Goal: Information Seeking & Learning: Check status

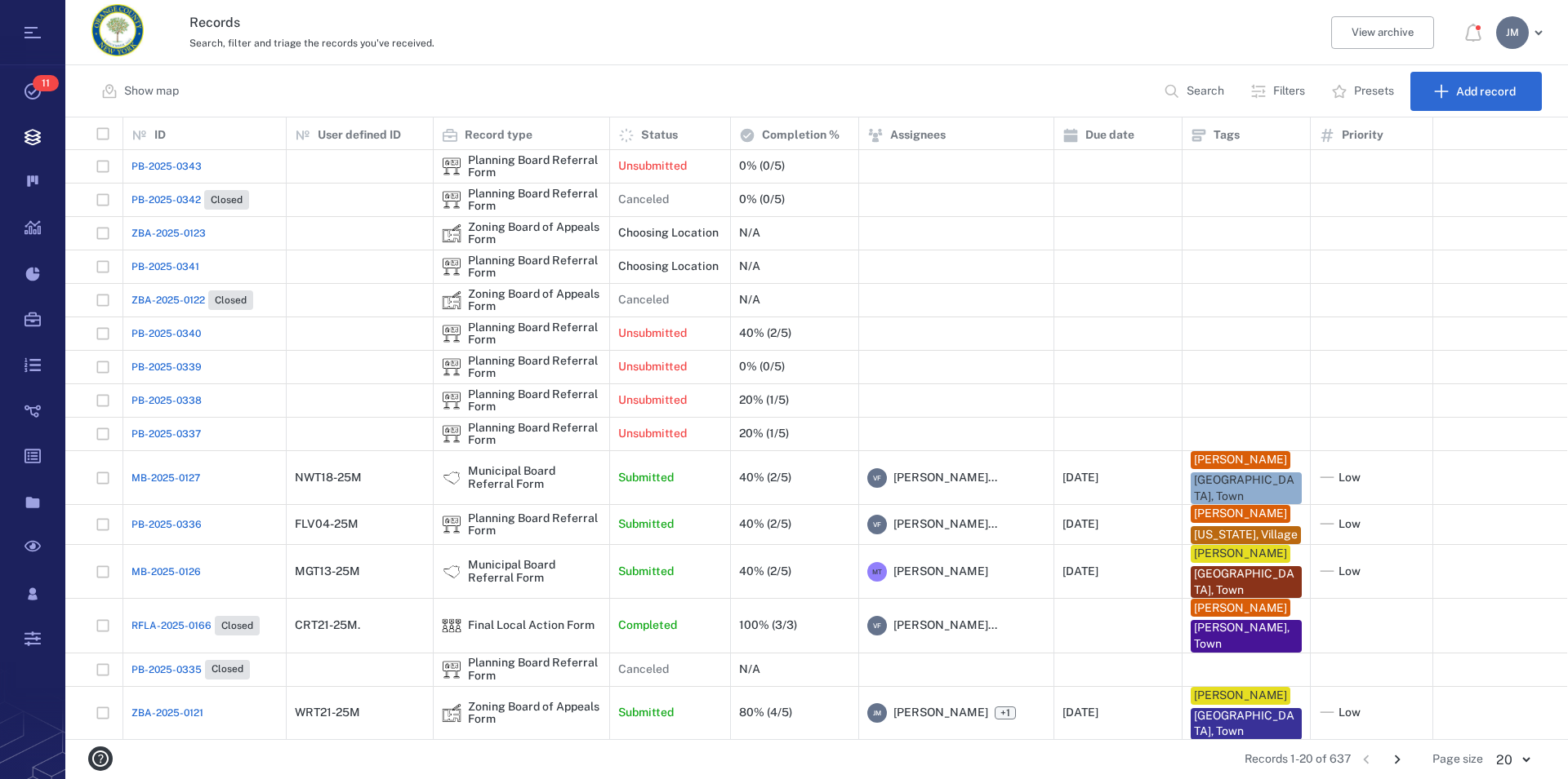
click at [1273, 86] on p "Filters" at bounding box center [1289, 91] width 32 height 16
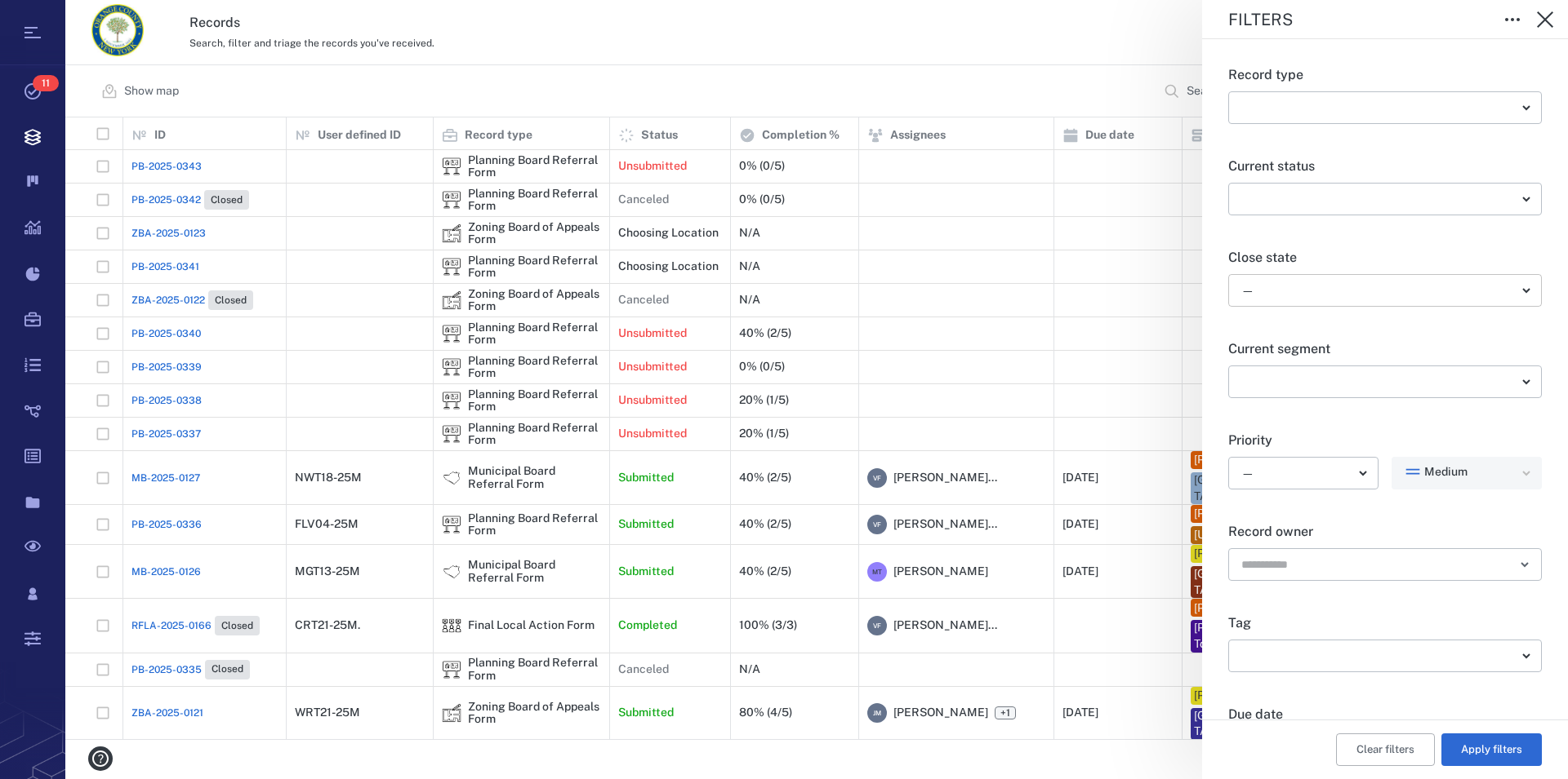
click at [1293, 292] on body "Tasks 11 Records Boards Dashboard Reports Record types Guide steps Rules Form b…" at bounding box center [784, 390] width 1568 height 779
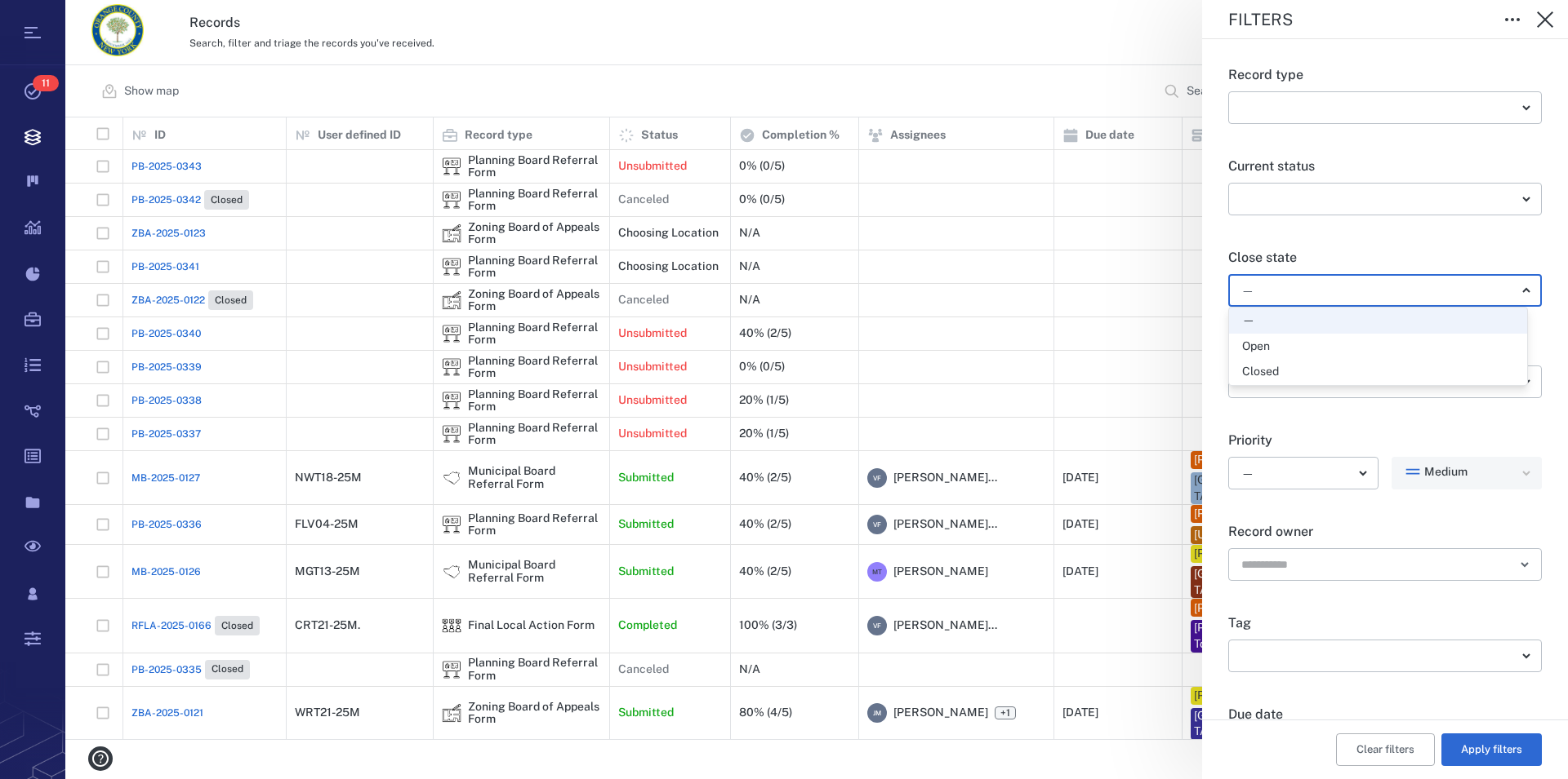
click at [1273, 344] on div "Open" at bounding box center [1378, 347] width 272 height 16
type input "*****"
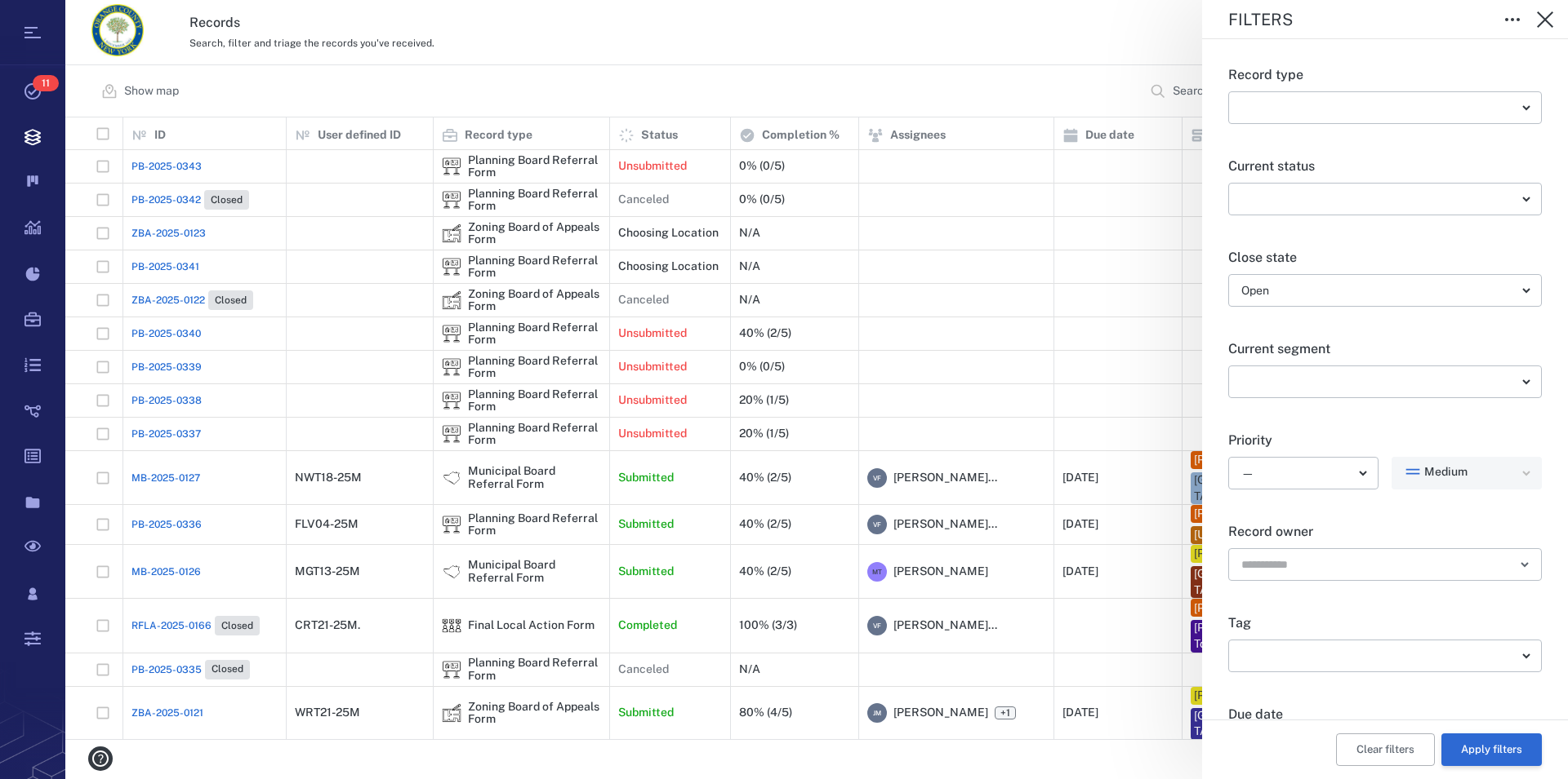
click at [1473, 749] on button "Apply filters" at bounding box center [1491, 750] width 101 height 33
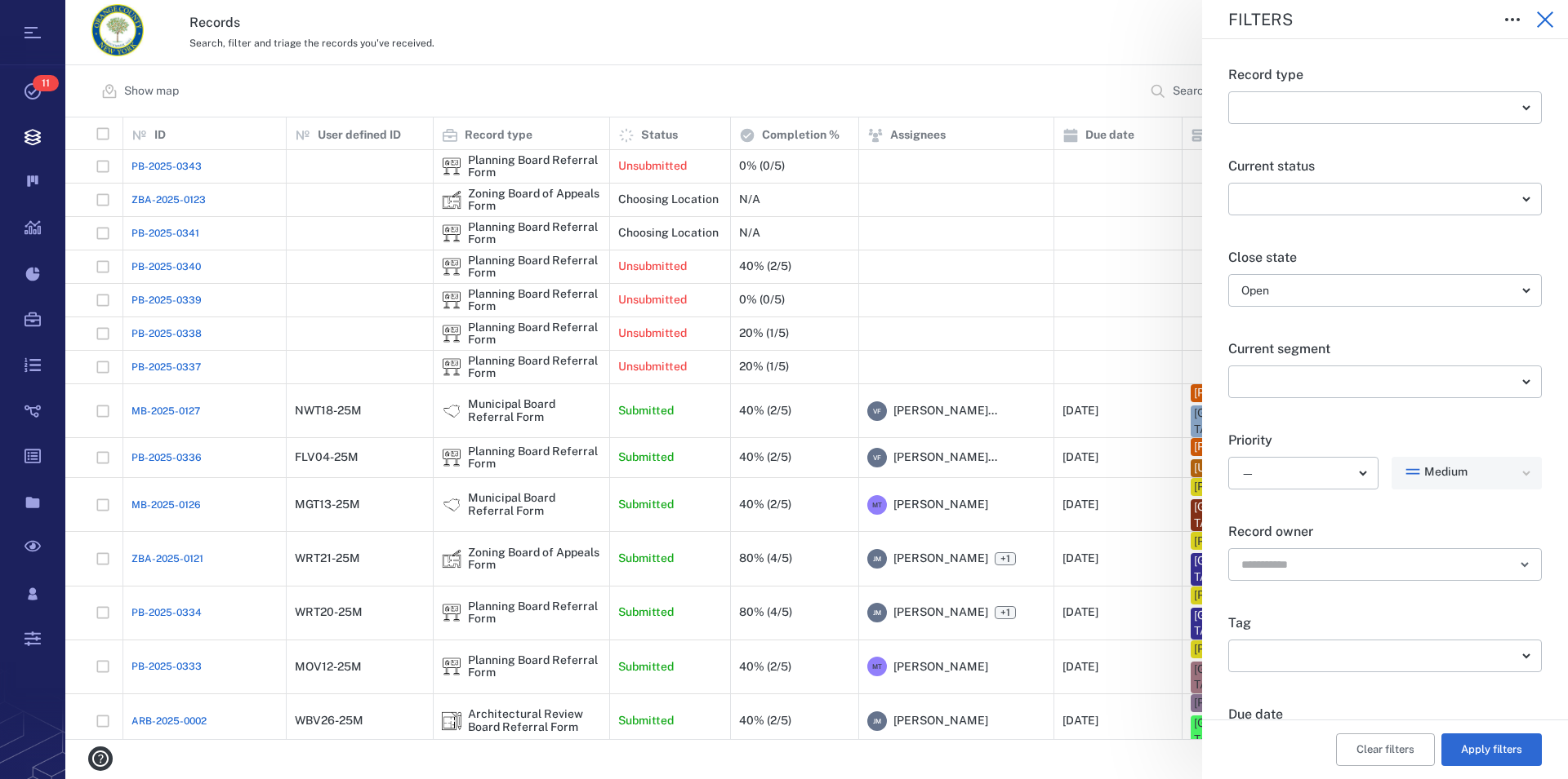
click at [1547, 26] on icon "button" at bounding box center [1545, 20] width 20 height 20
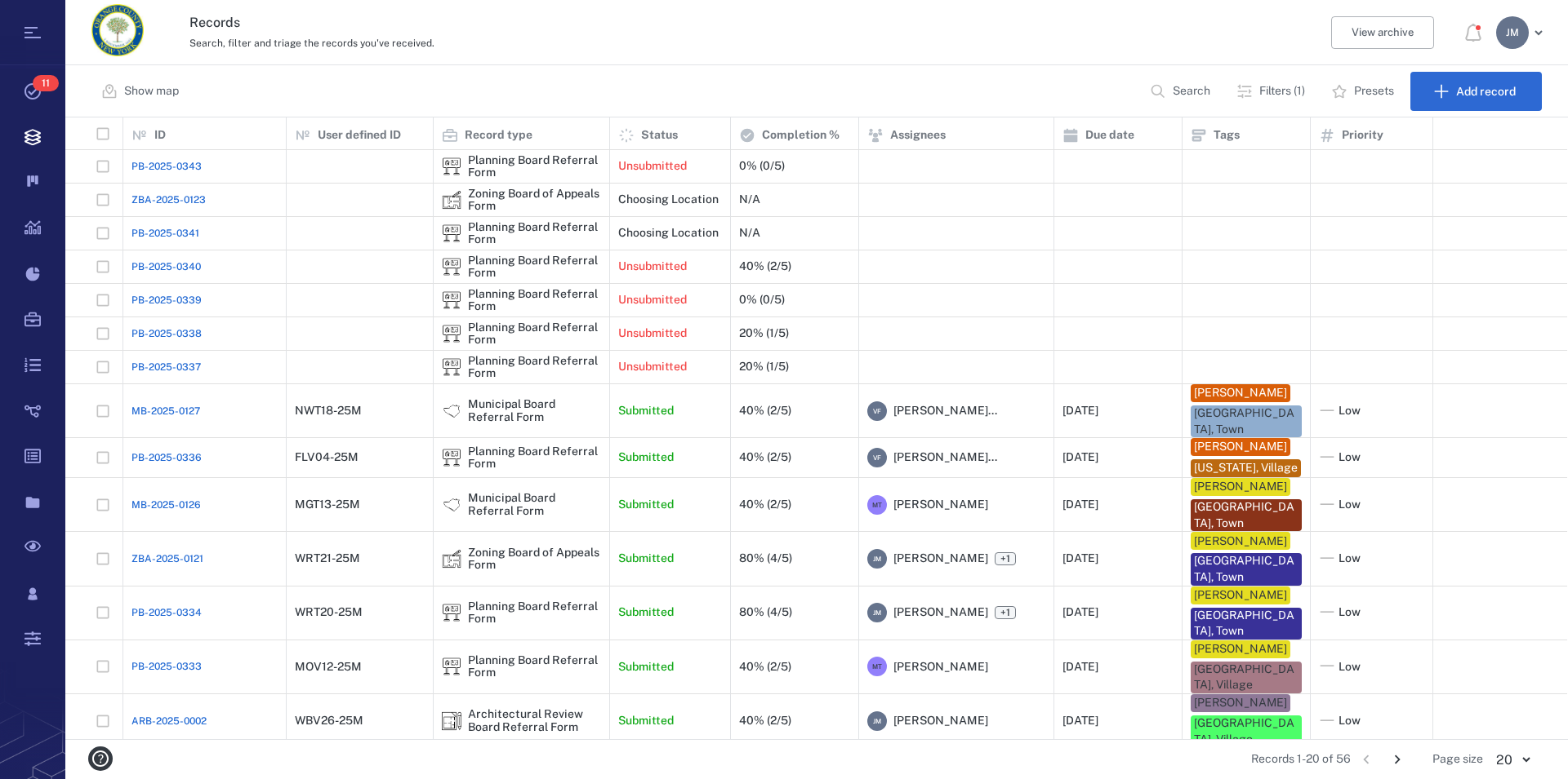
click at [1280, 97] on p "Filters (1)" at bounding box center [1281, 91] width 45 height 16
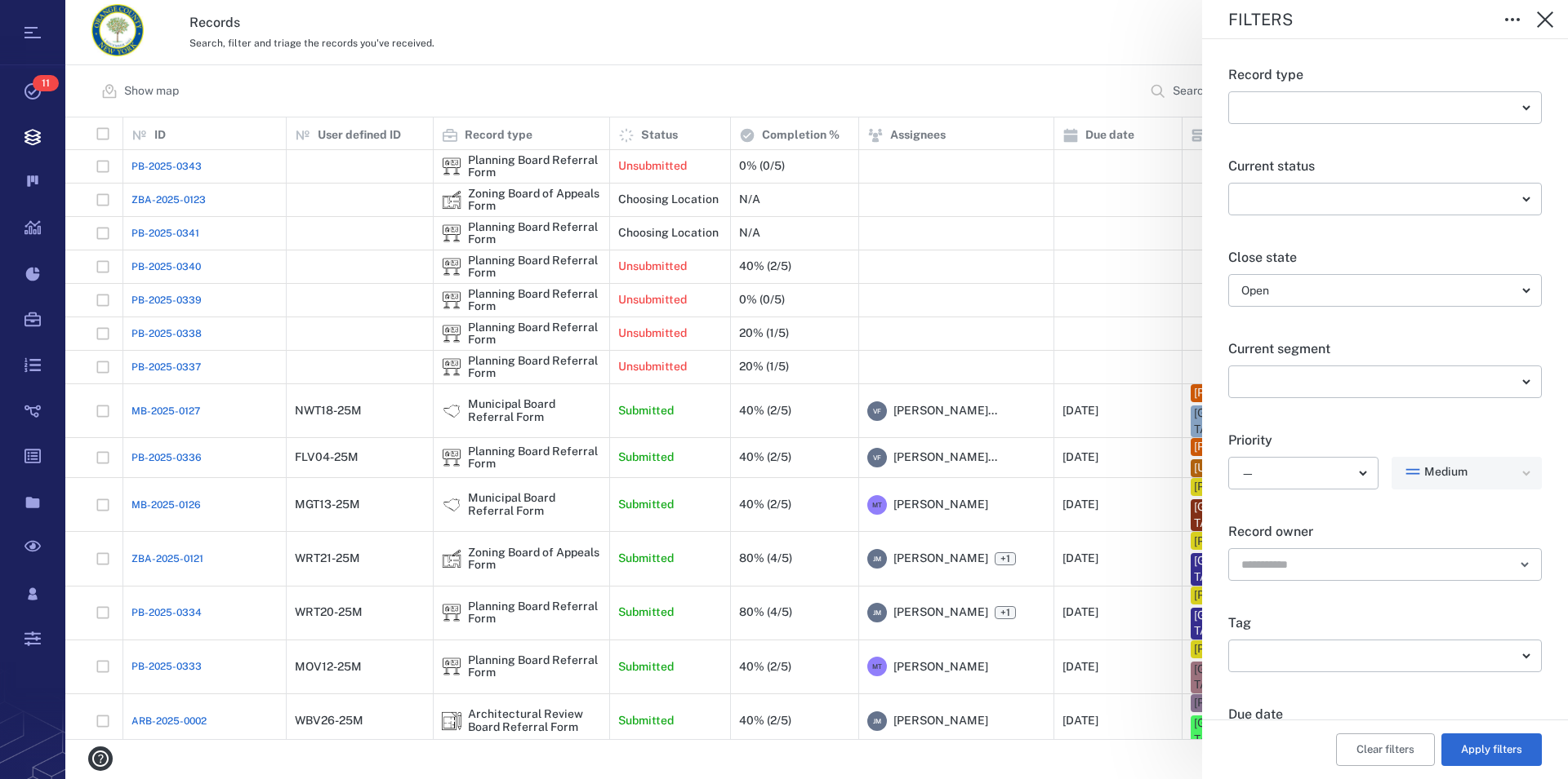
scroll to position [93, 0]
click at [1426, 560] on body "Tasks 11 Records Boards Dashboard Reports Record types Guide steps Rules Form b…" at bounding box center [784, 390] width 1568 height 779
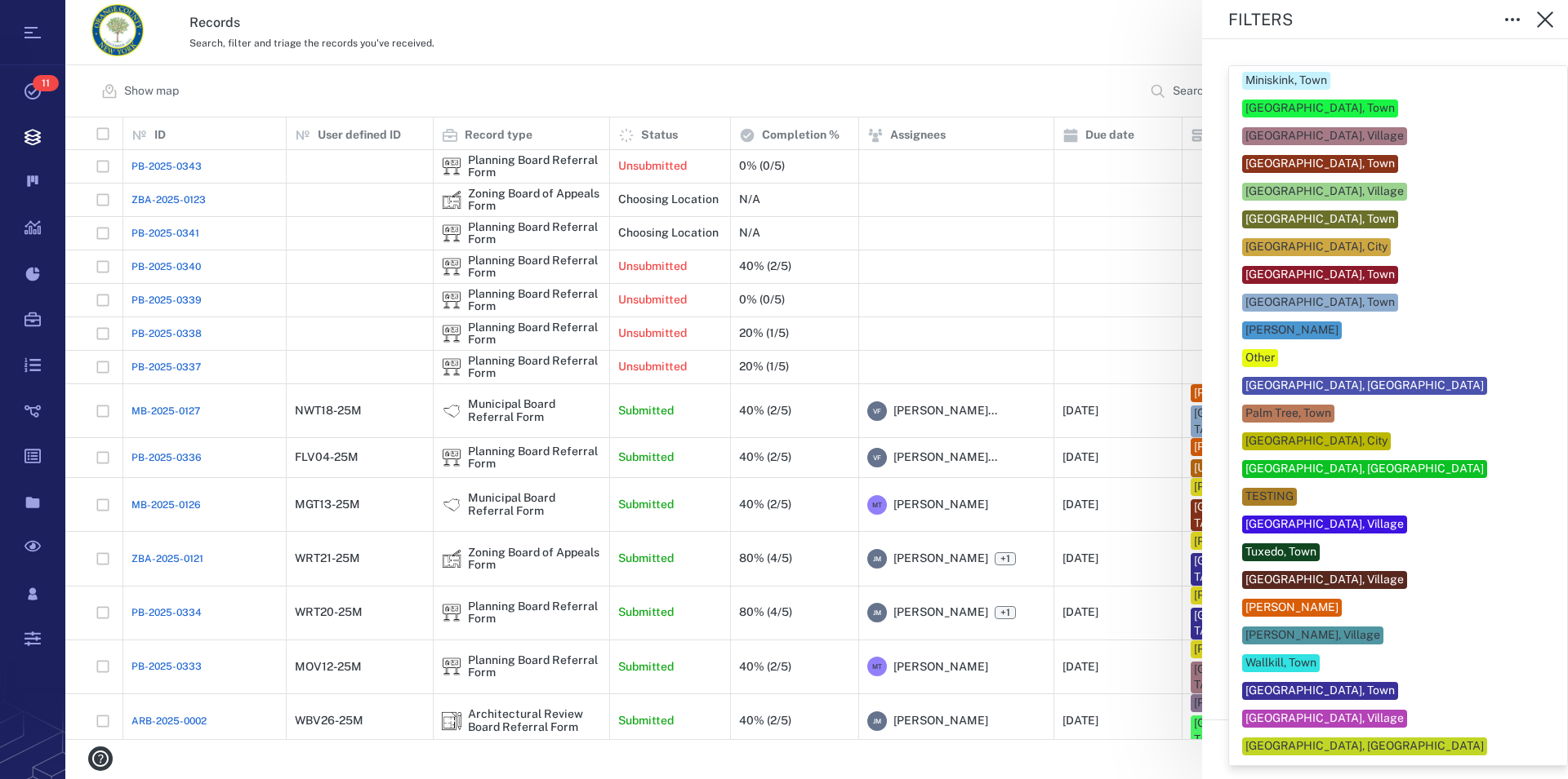
scroll to position [716, 0]
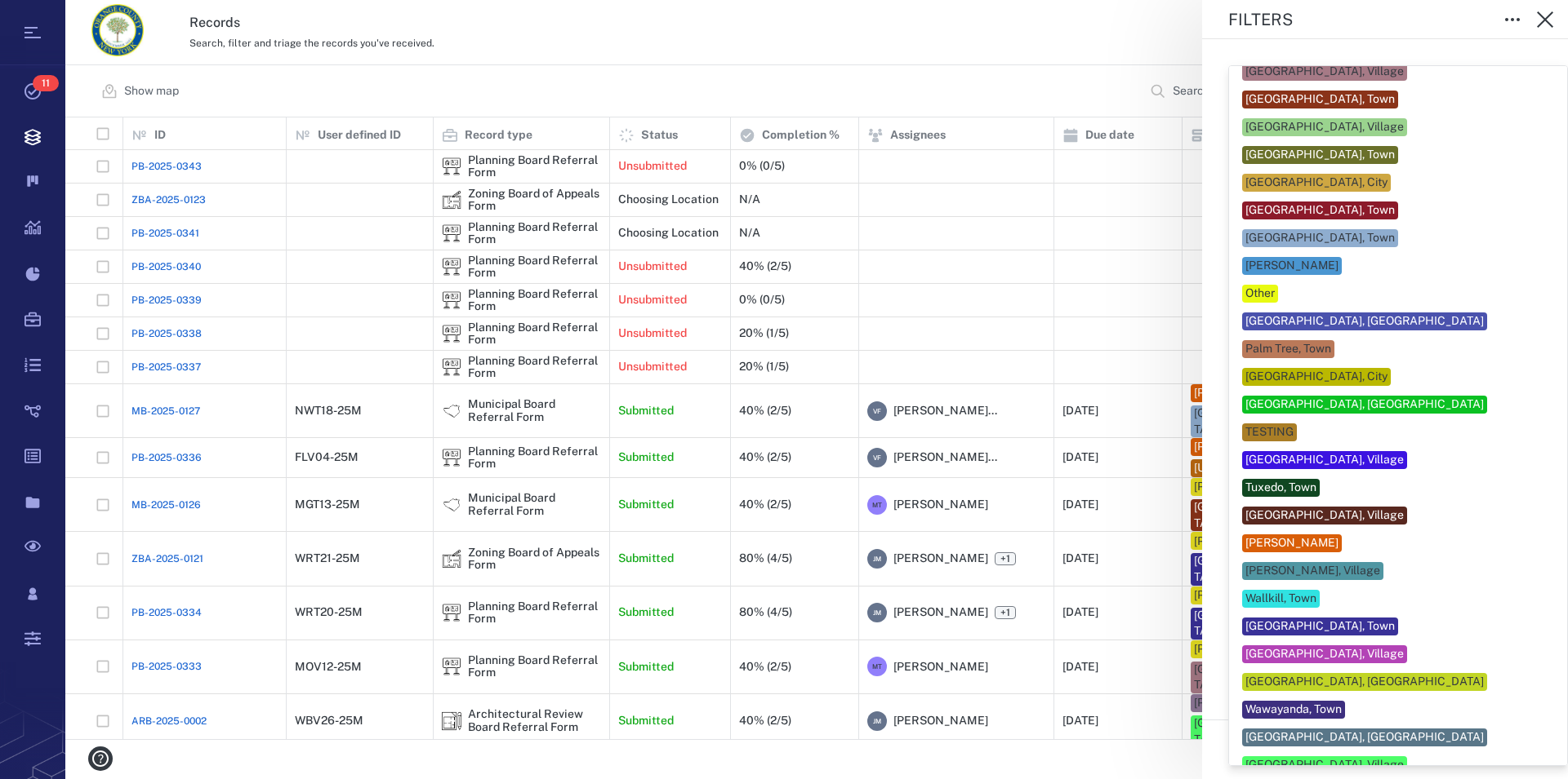
click at [1339, 729] on div "Woodbury, Town" at bounding box center [1397, 738] width 312 height 18
click at [1304, 758] on div "[GEOGRAPHIC_DATA], Village" at bounding box center [1324, 766] width 158 height 16
type input "*******"
click at [1538, 632] on div at bounding box center [784, 390] width 1568 height 779
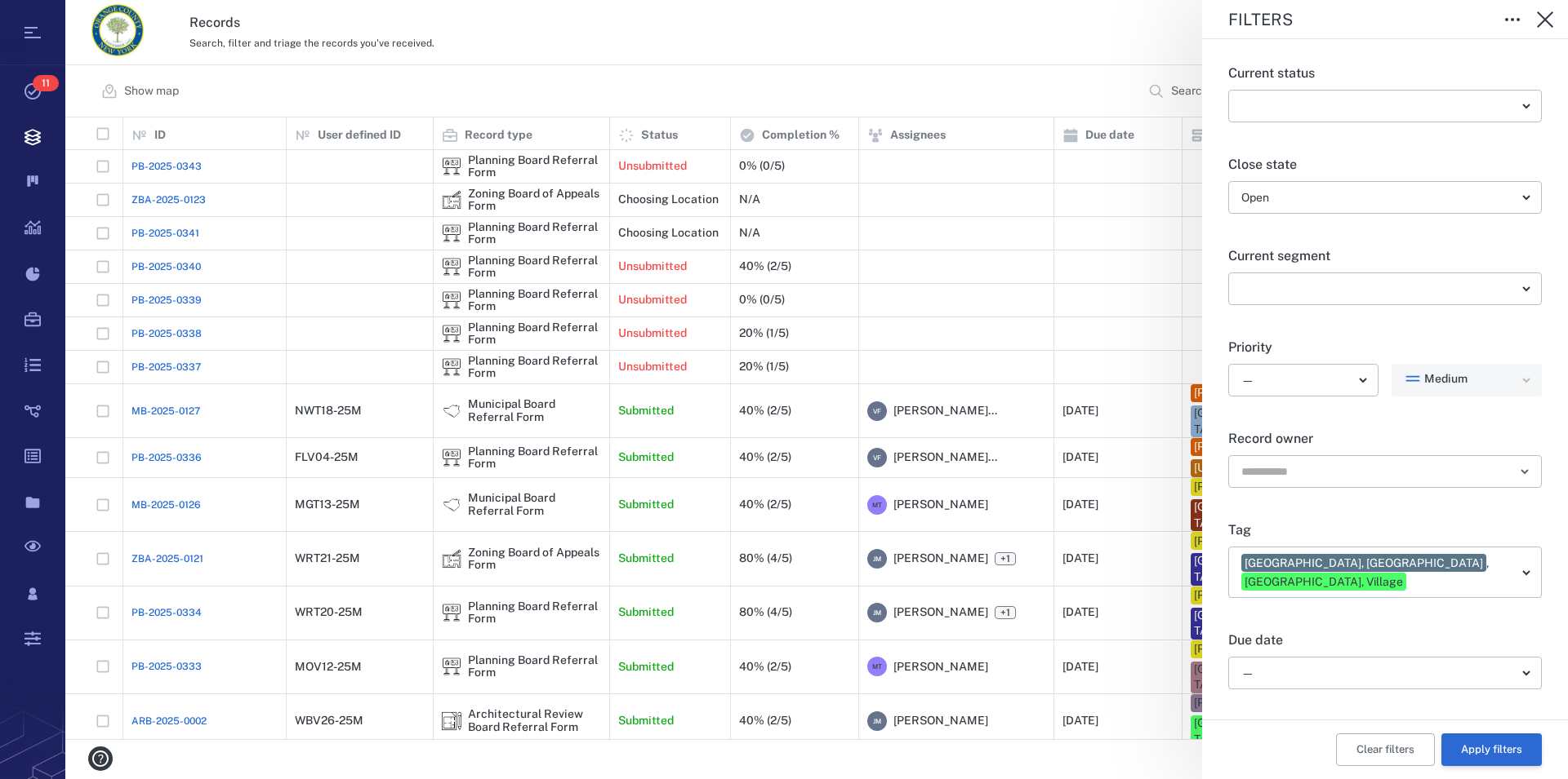
click at [1476, 753] on button "Apply filters" at bounding box center [1491, 750] width 101 height 33
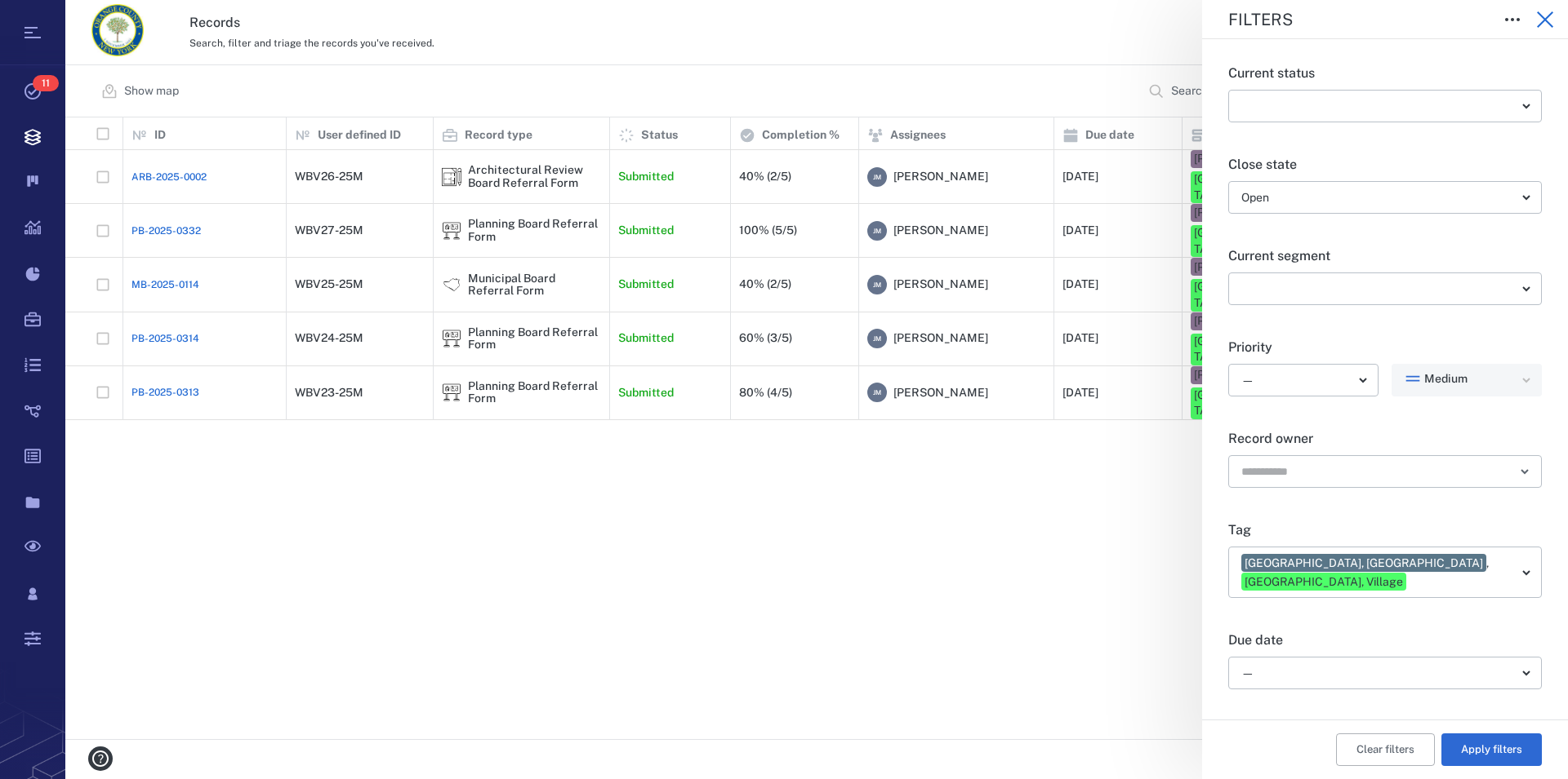
click at [1544, 19] on icon "button" at bounding box center [1545, 20] width 16 height 16
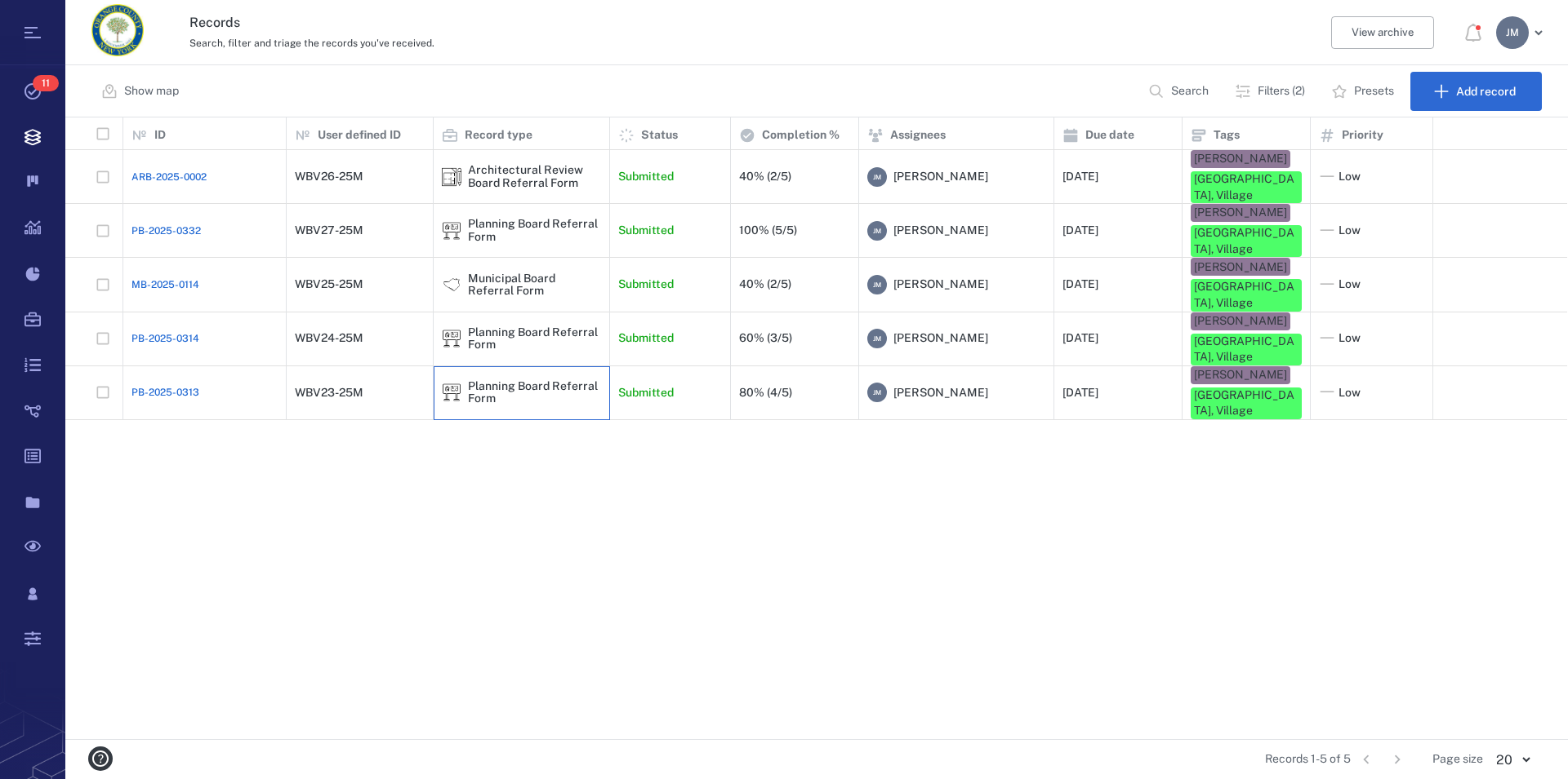
click at [504, 380] on div "Planning Board Referral Form" at bounding box center [535, 393] width 133 height 26
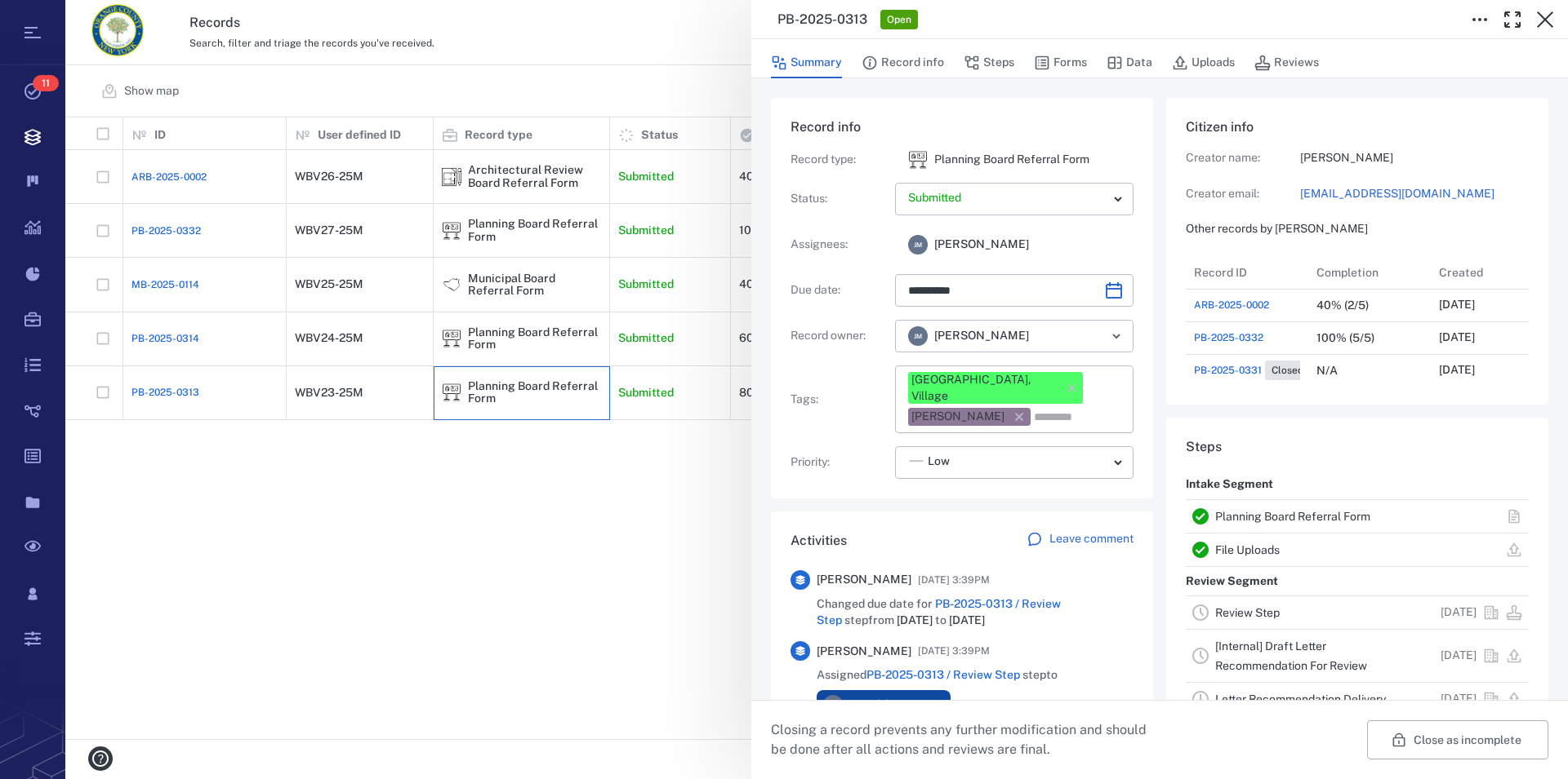
scroll to position [15, 16]
click at [1267, 515] on link "Planning Board Referral Form" at bounding box center [1293, 516] width 155 height 13
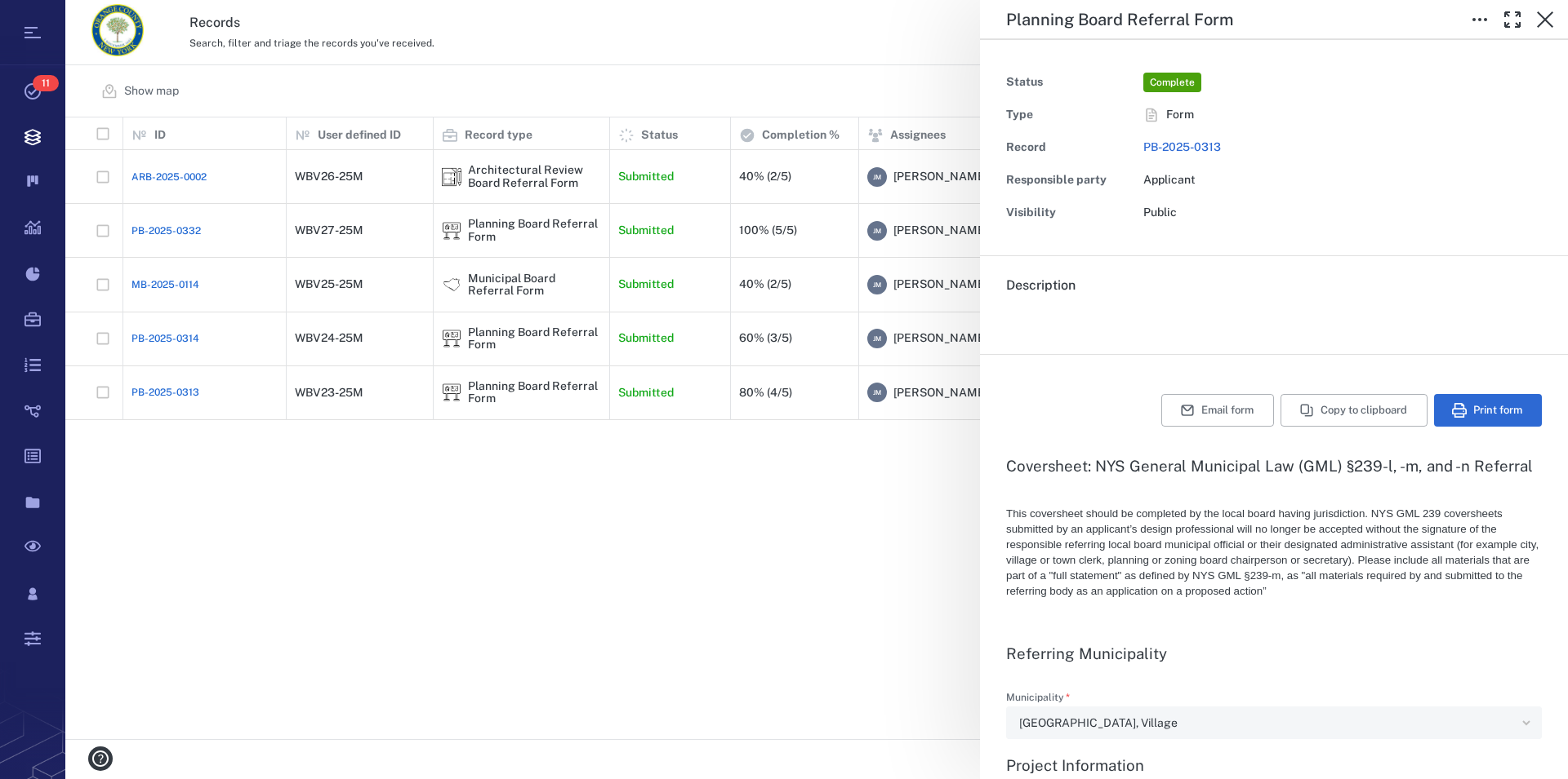
type textarea "*"
type input "**********"
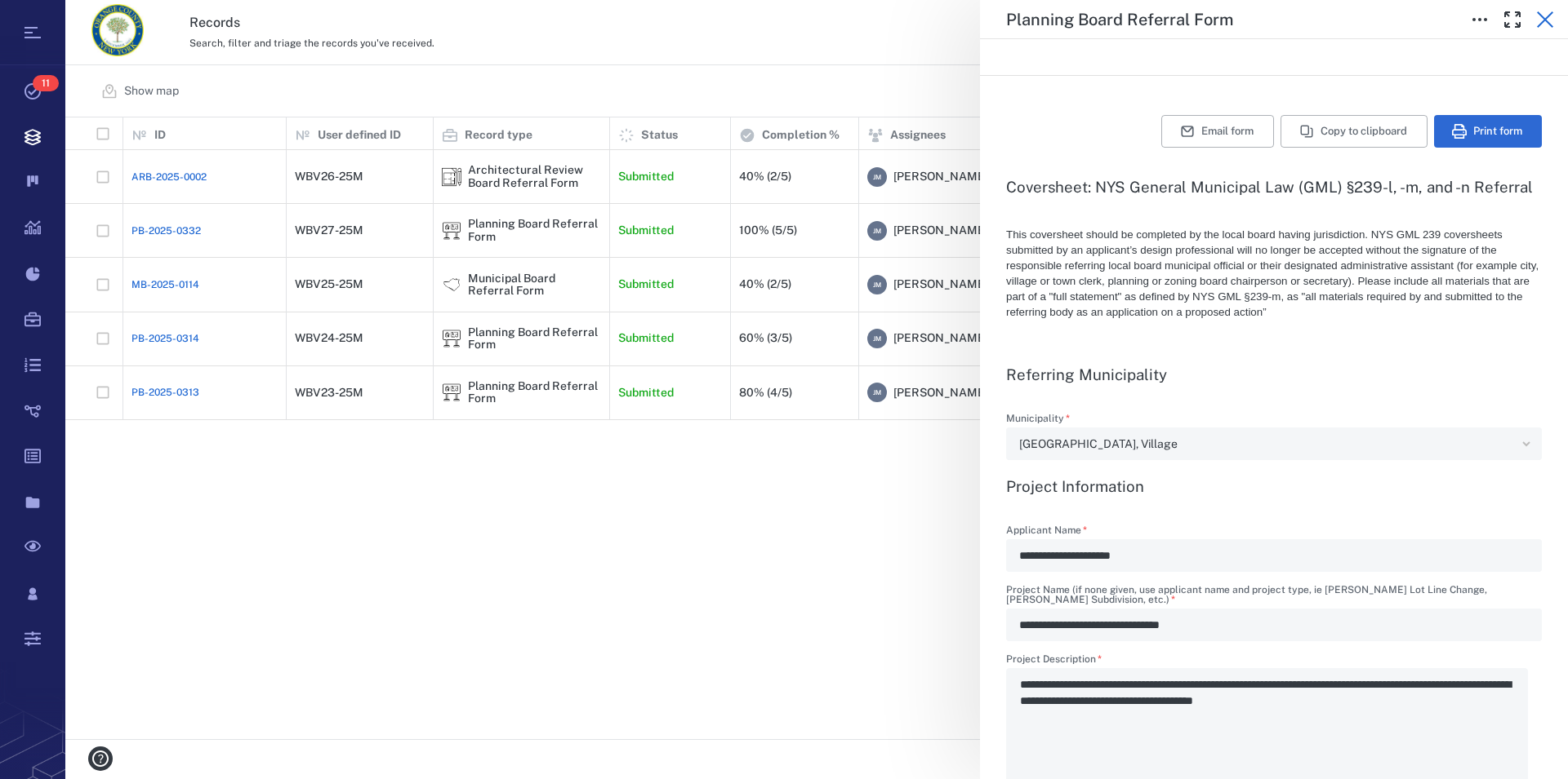
click at [1538, 17] on icon "button" at bounding box center [1545, 20] width 20 height 20
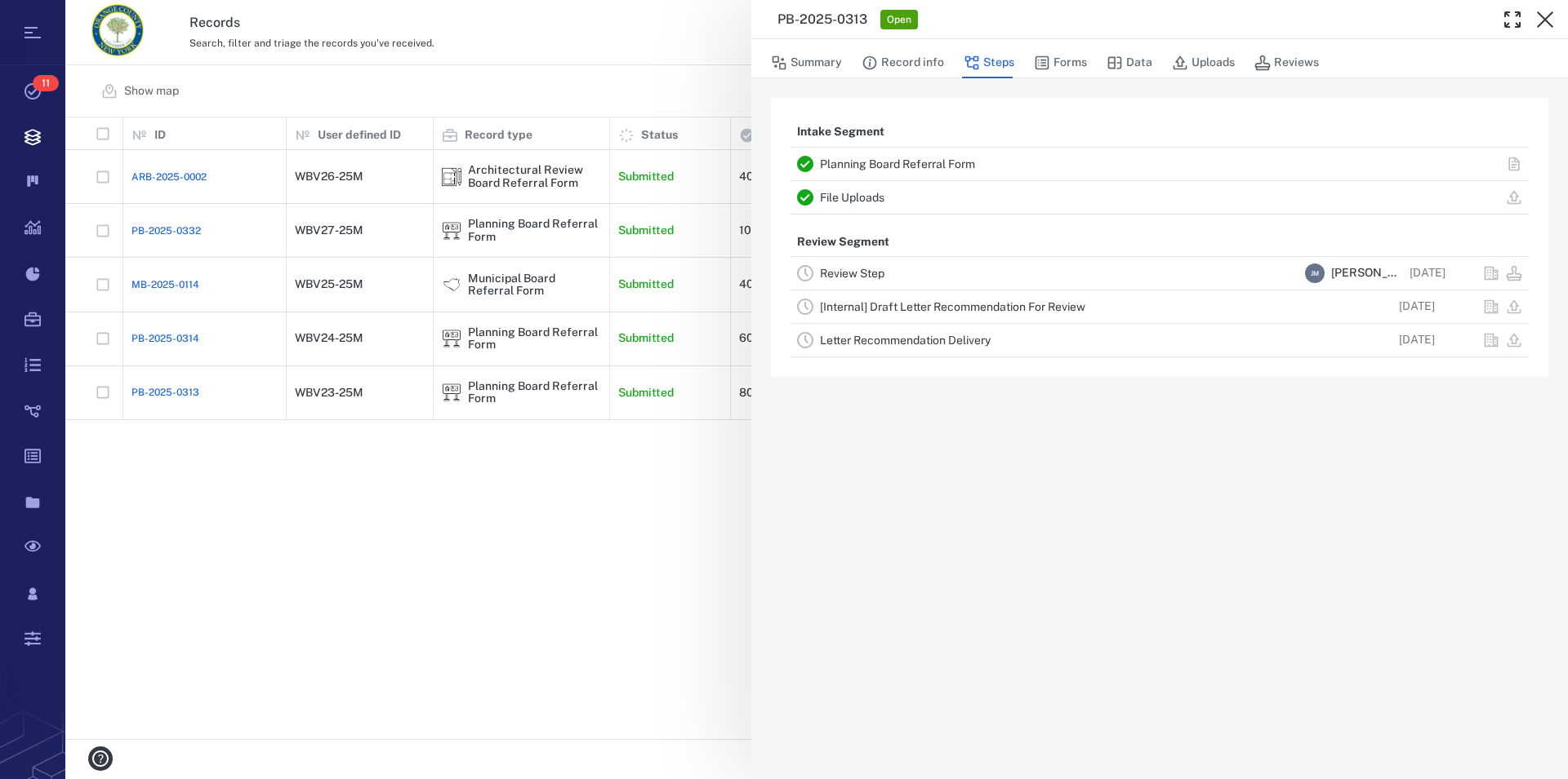
click at [1538, 17] on icon "button" at bounding box center [1545, 20] width 20 height 20
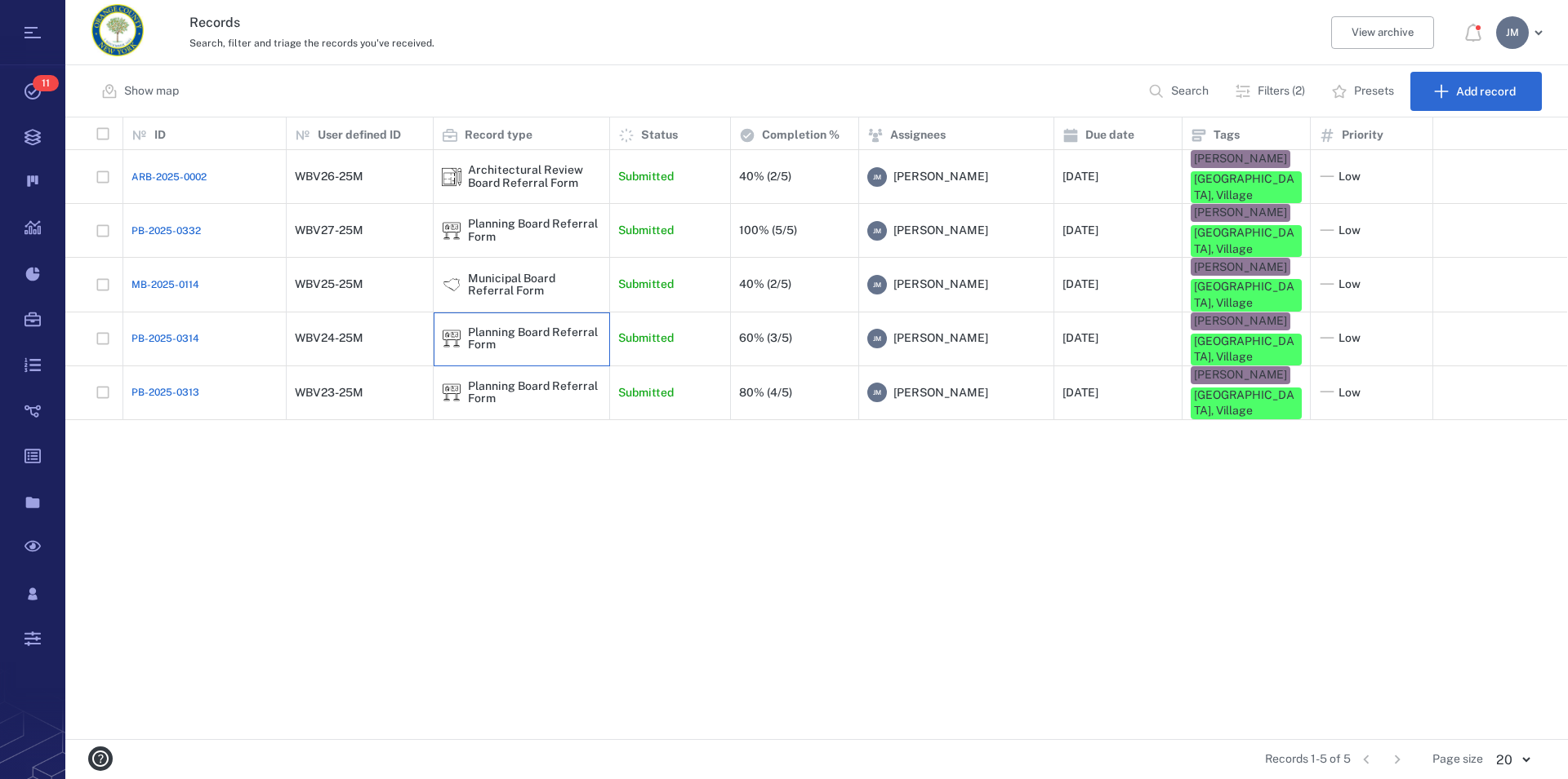
click at [508, 326] on div "Planning Board Referral Form" at bounding box center [535, 338] width 133 height 26
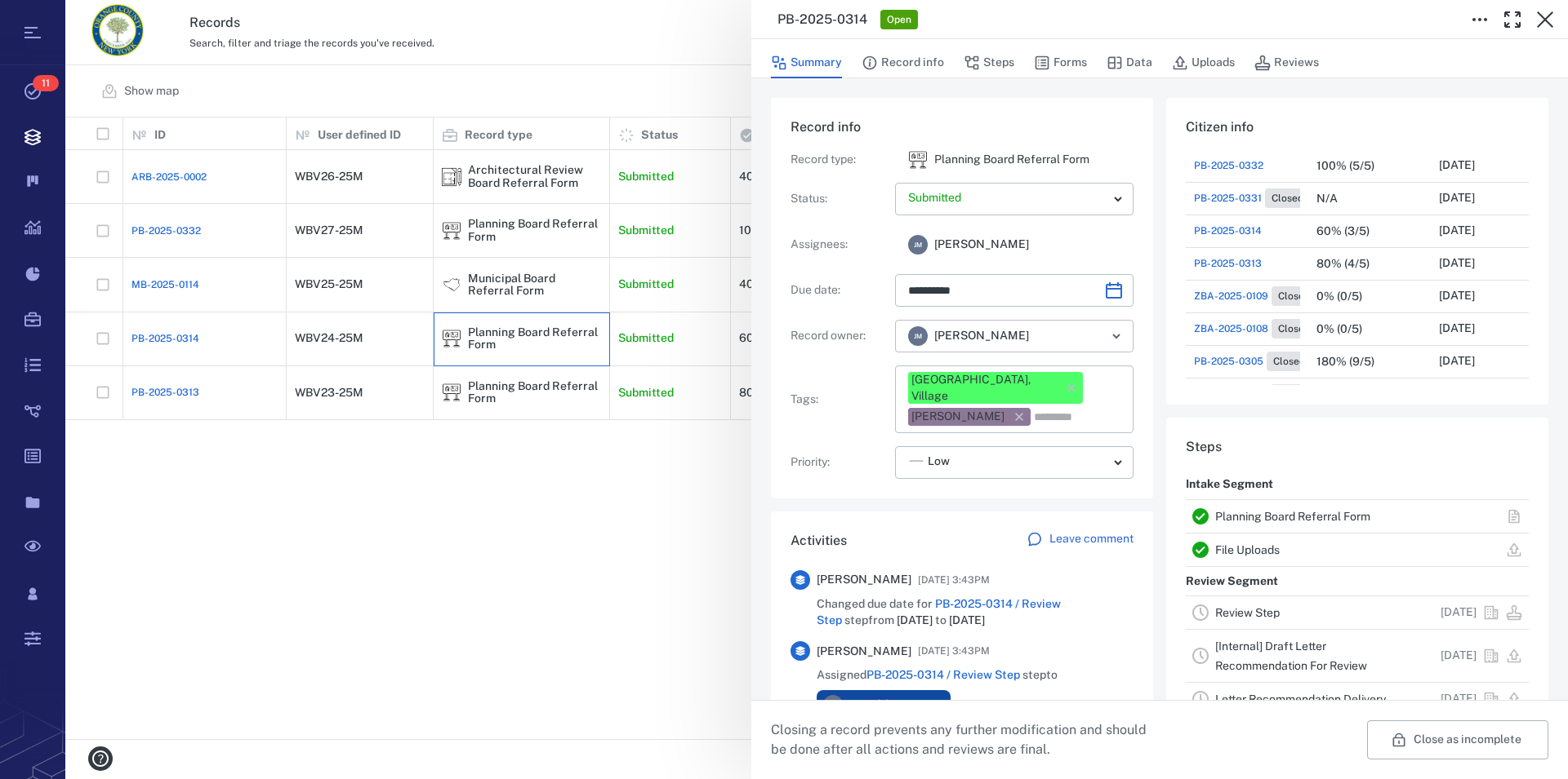
scroll to position [279, 0]
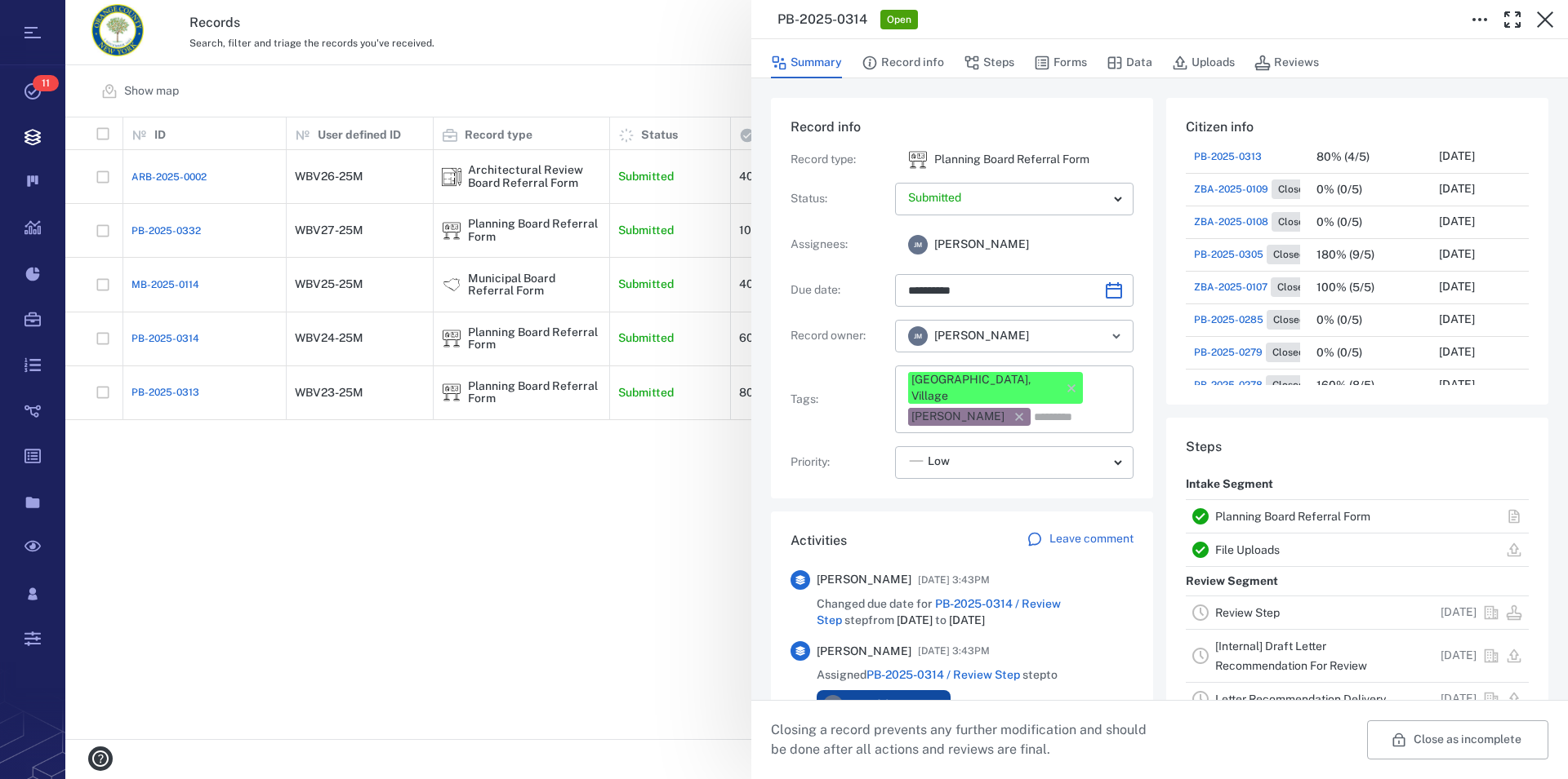
click at [1257, 513] on link "Planning Board Referral Form" at bounding box center [1293, 516] width 155 height 13
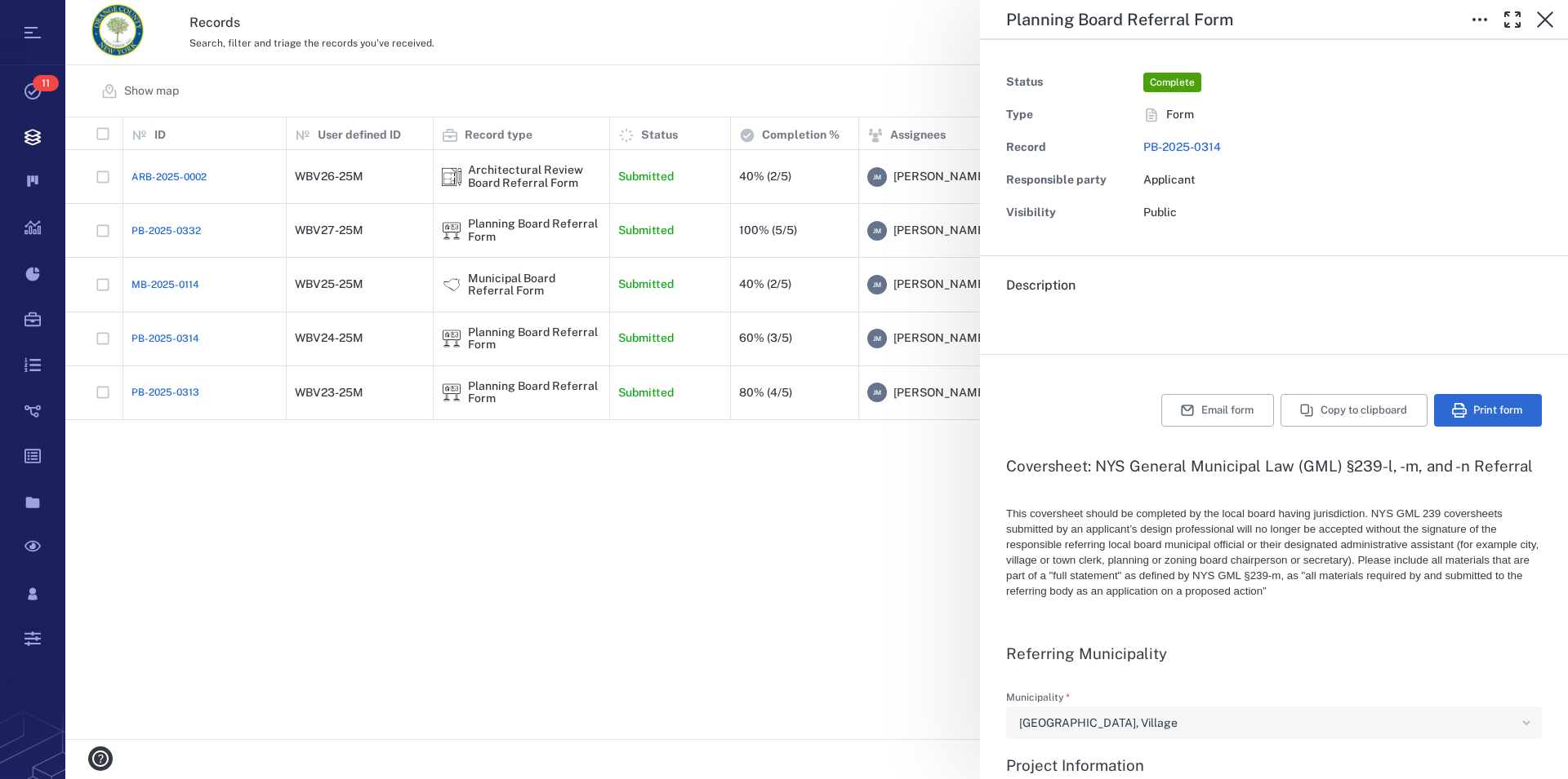
type textarea "*"
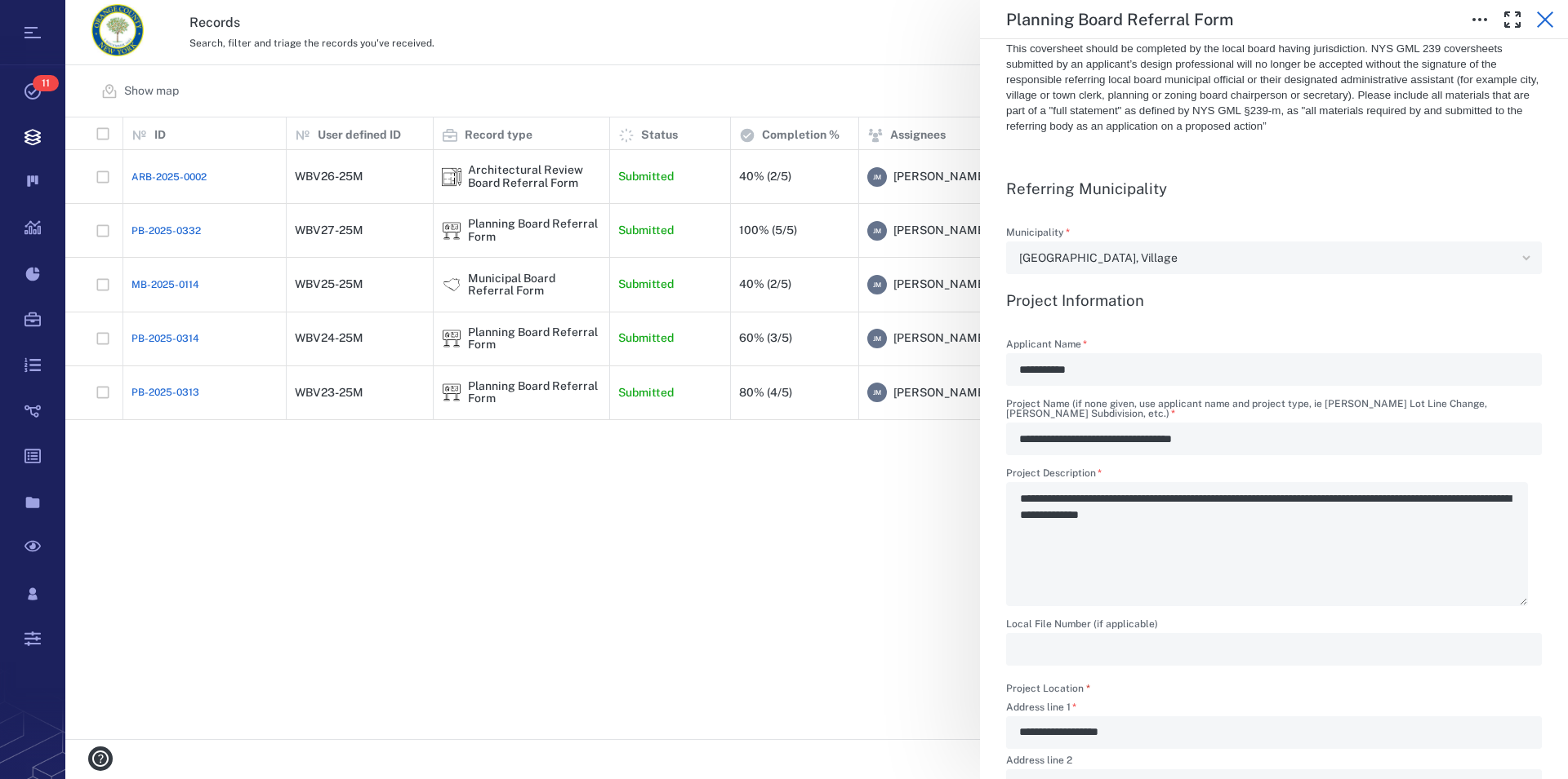
click at [1552, 20] on icon "button" at bounding box center [1545, 20] width 20 height 20
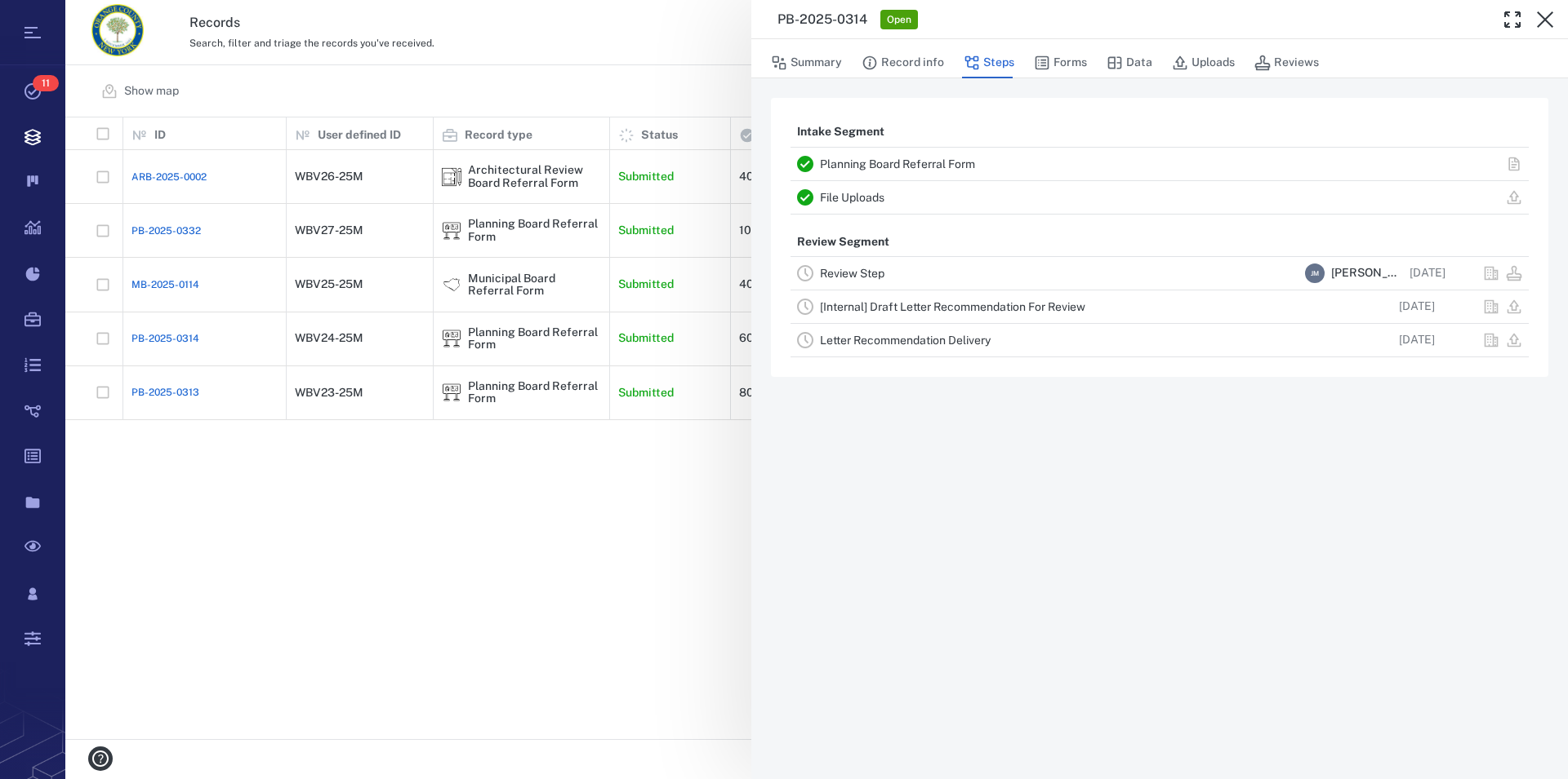
click at [1552, 20] on icon "button" at bounding box center [1545, 20] width 20 height 20
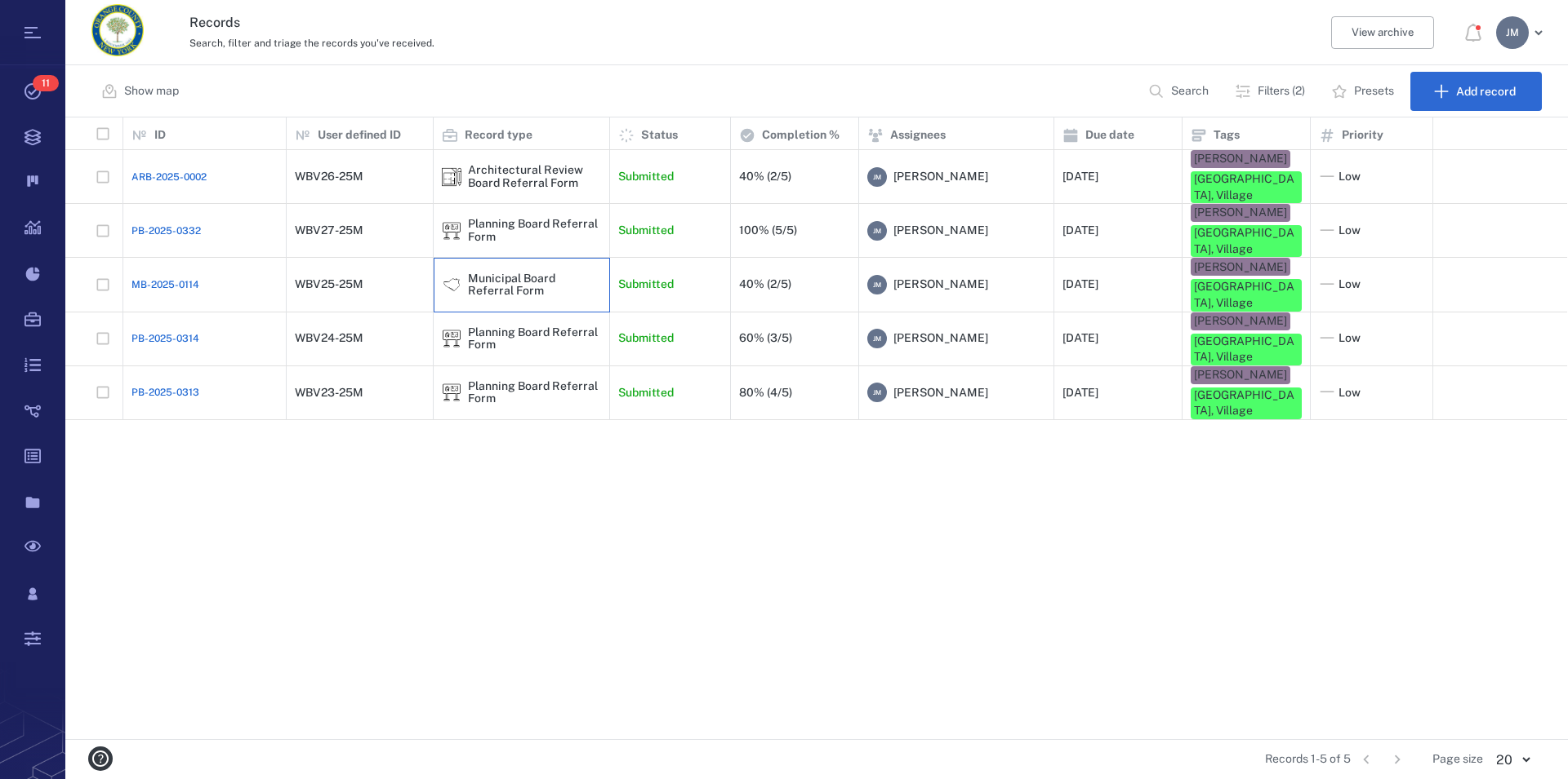
click at [497, 273] on div "Municipal Board Referral Form" at bounding box center [535, 285] width 133 height 26
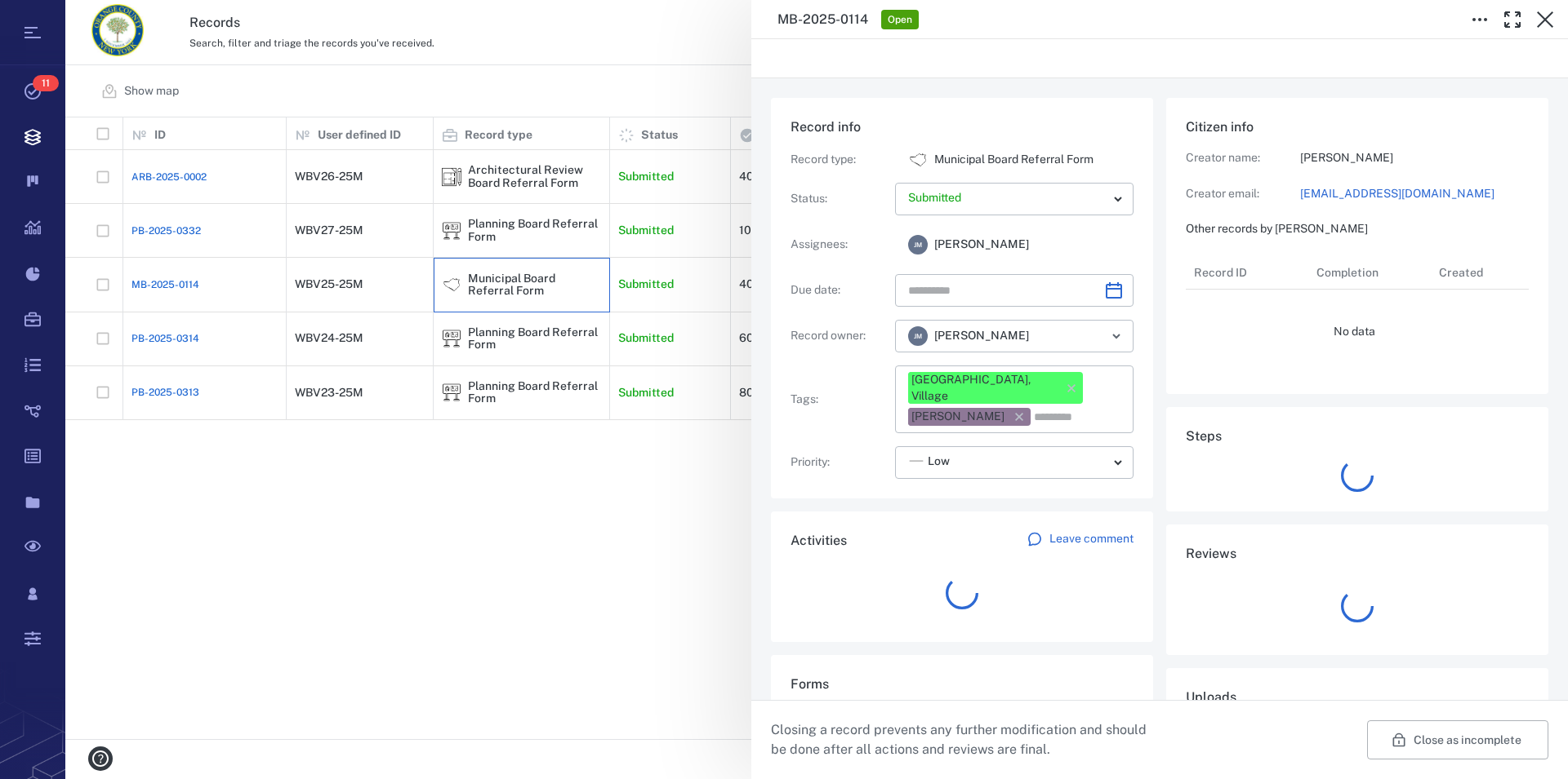
type input "**********"
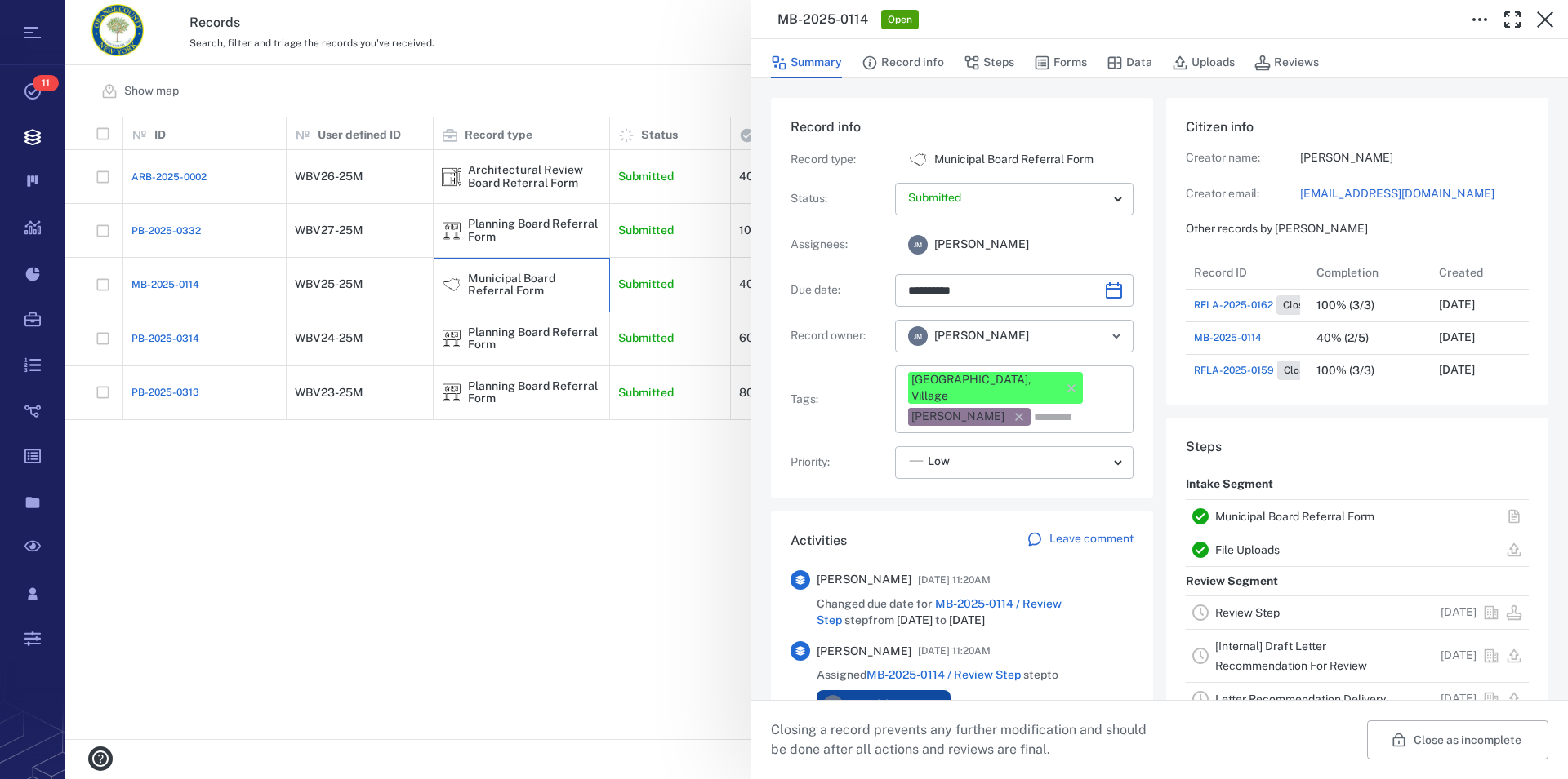
scroll to position [15, 16]
click at [1298, 512] on link "Municipal Board Referral Form" at bounding box center [1294, 516] width 159 height 13
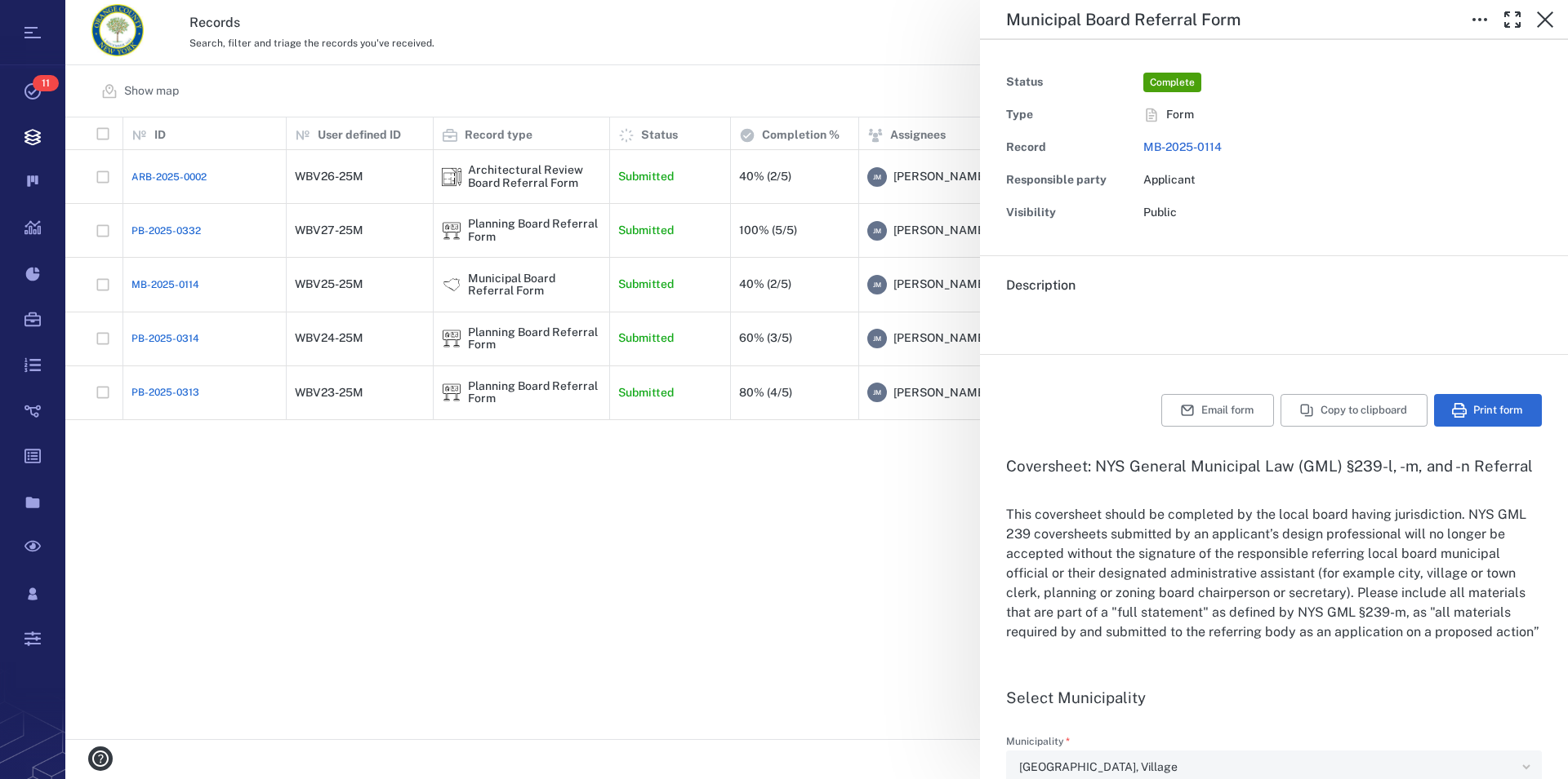
type input "**********"
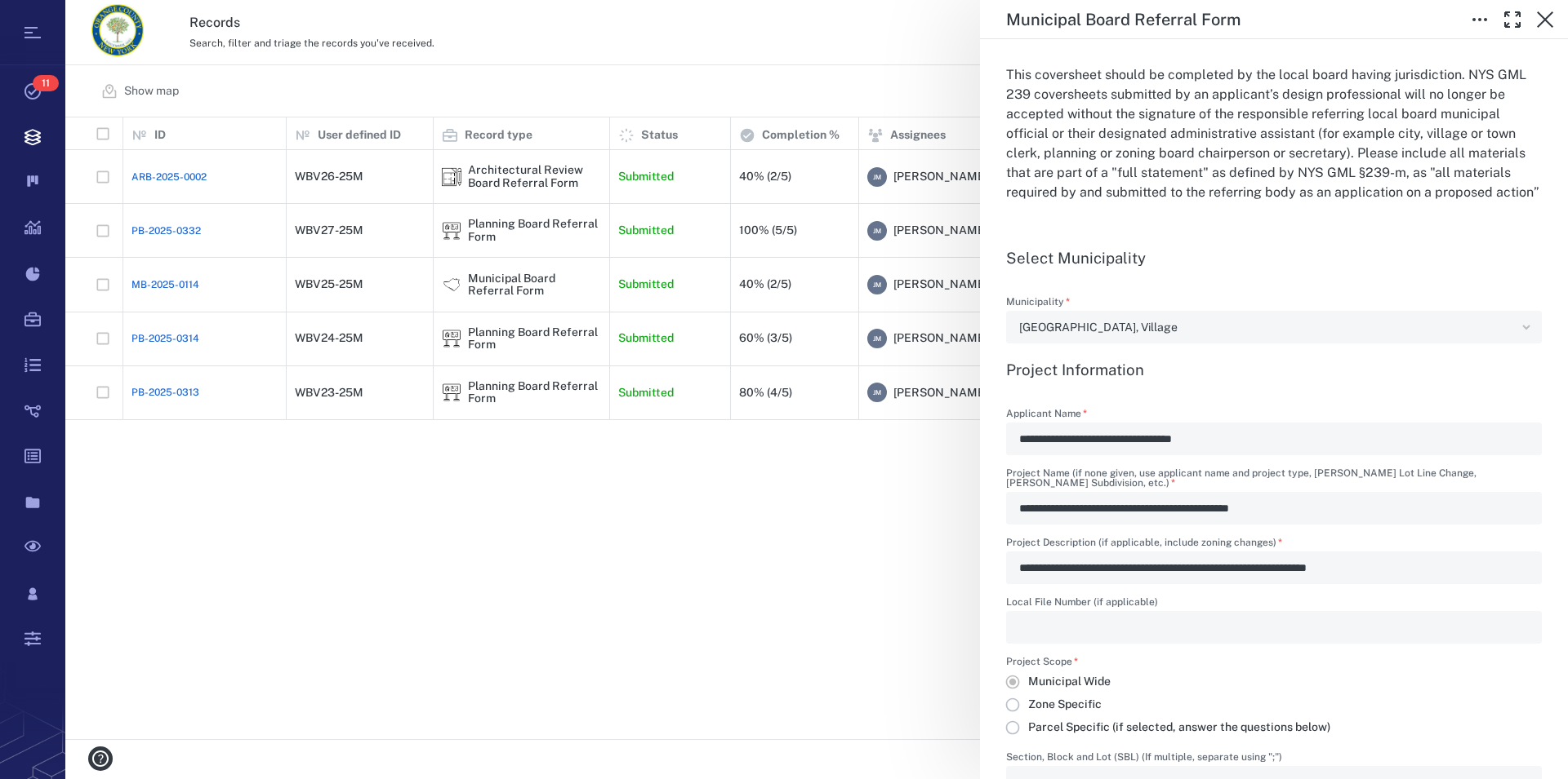
scroll to position [465, 0]
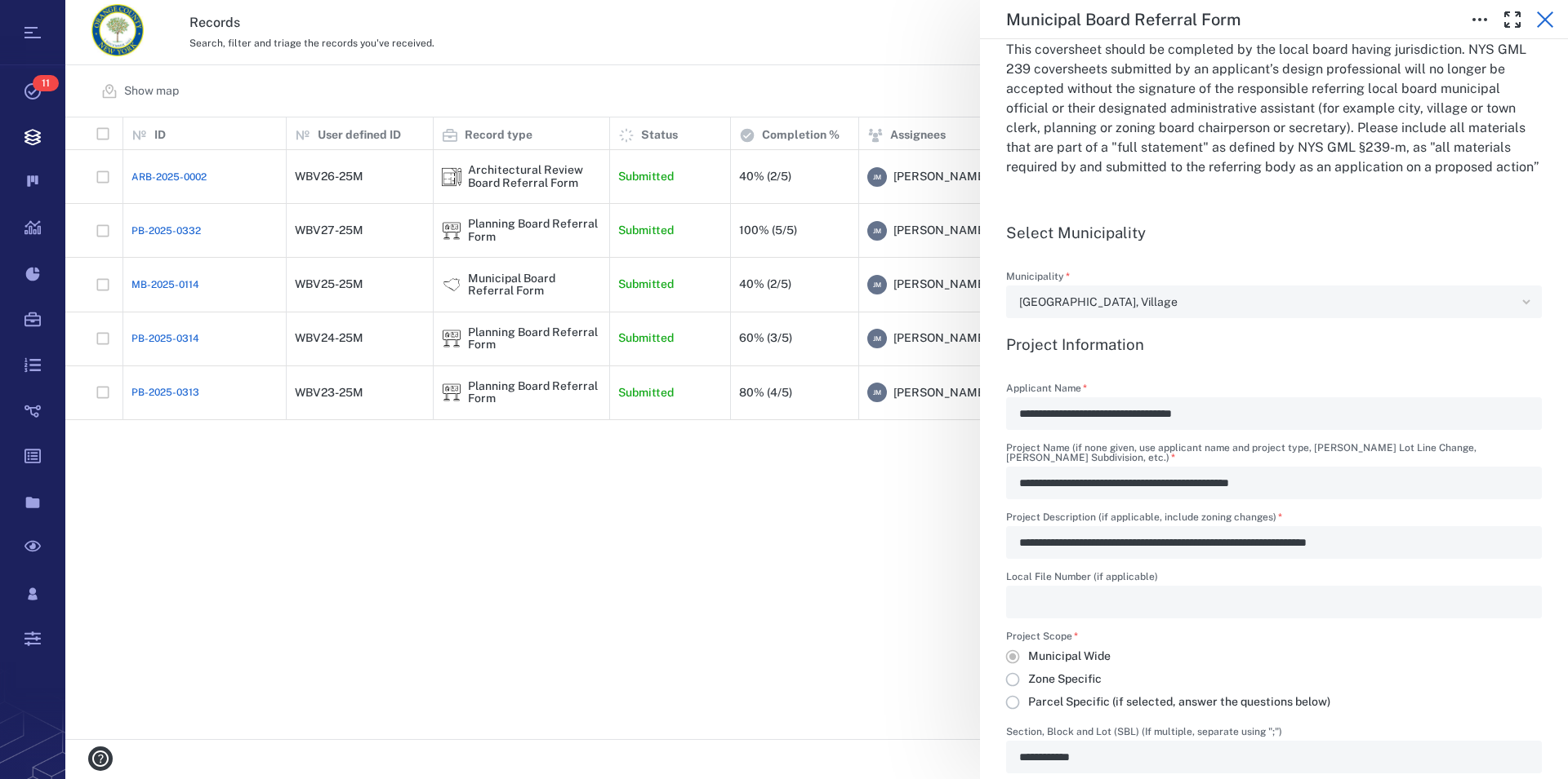
click at [1550, 23] on icon "button" at bounding box center [1545, 20] width 20 height 20
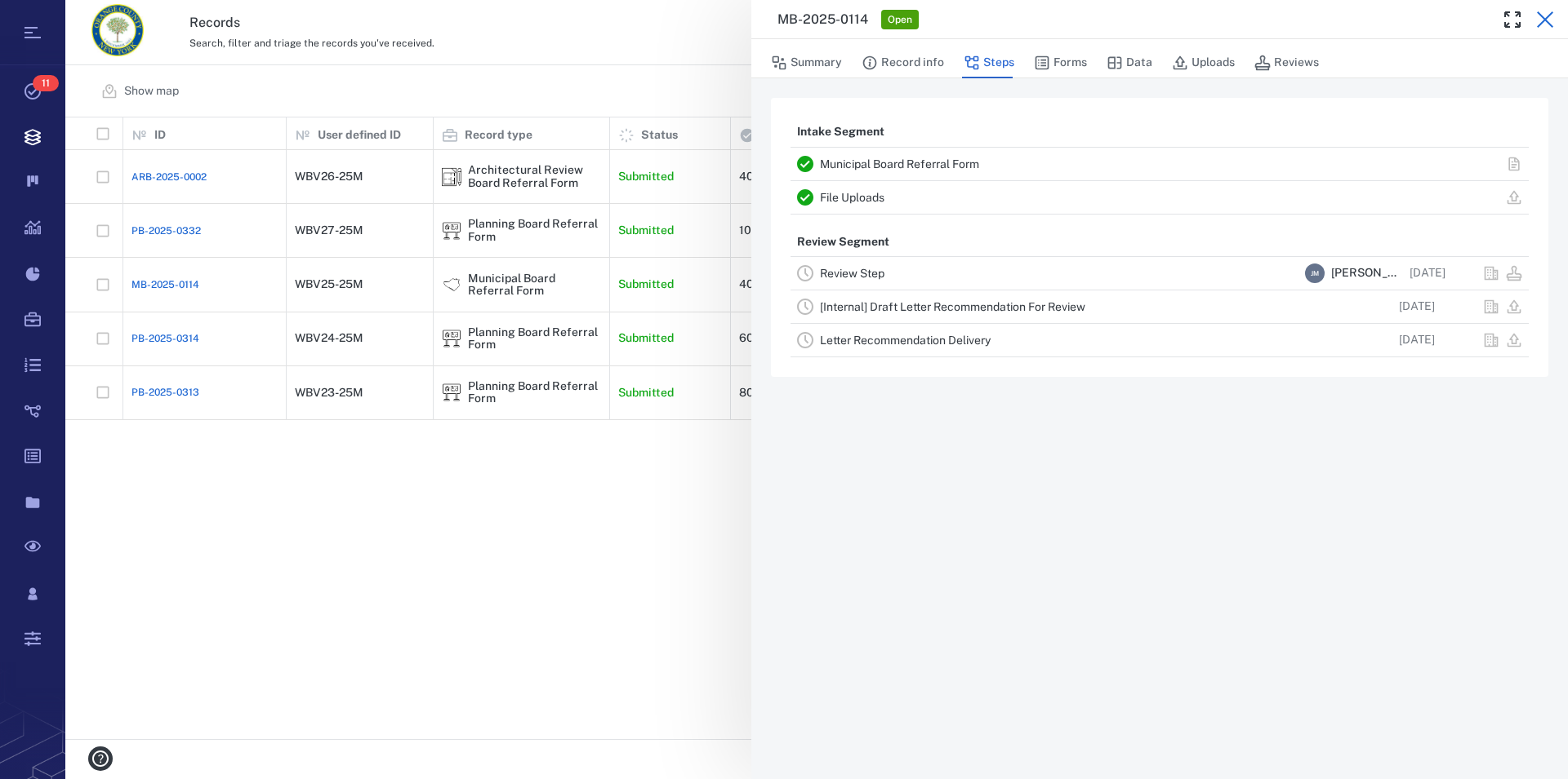
click at [1541, 21] on icon "button" at bounding box center [1545, 20] width 20 height 20
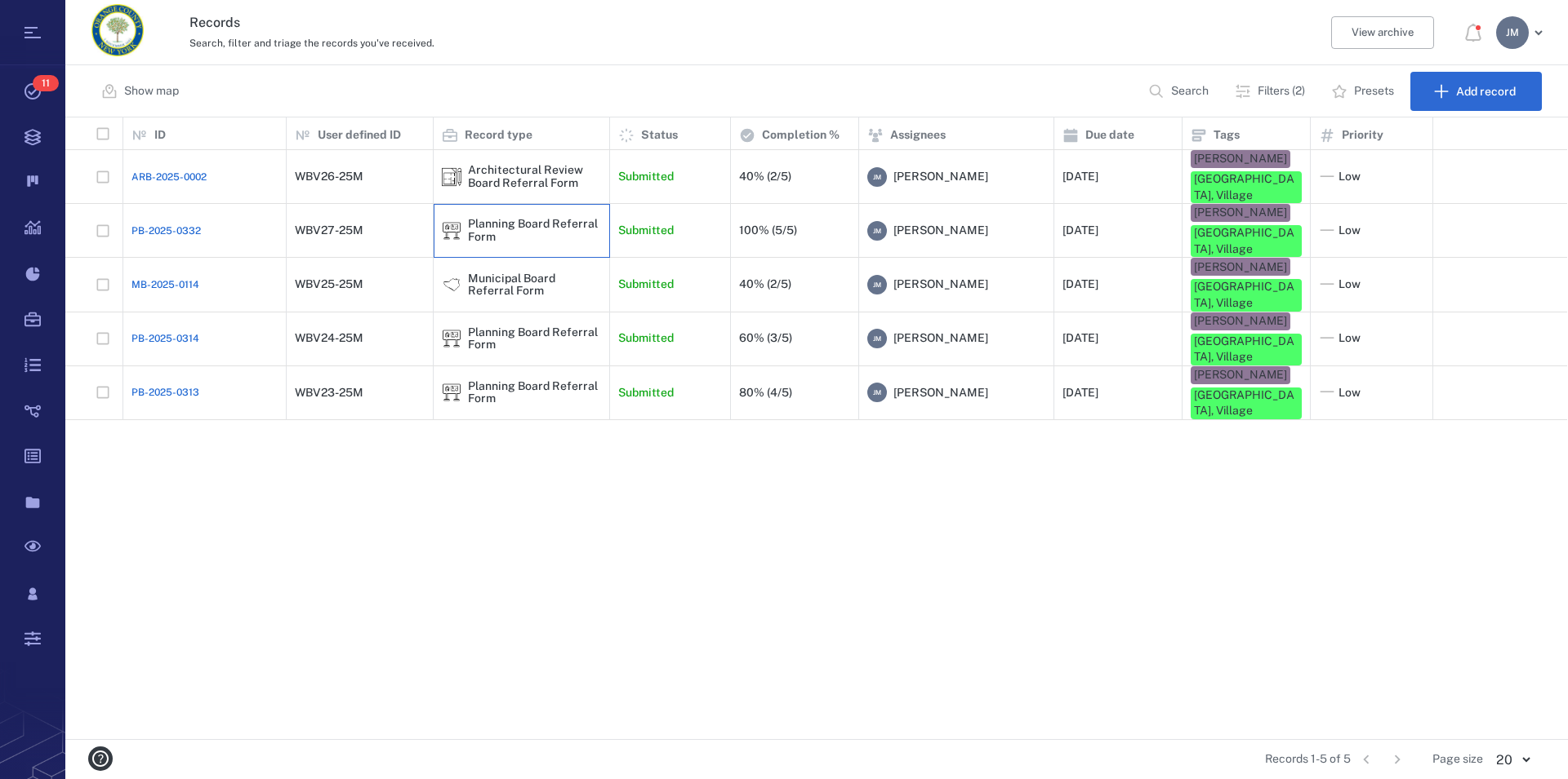
click at [565, 218] on div "Planning Board Referral Form" at bounding box center [535, 231] width 133 height 26
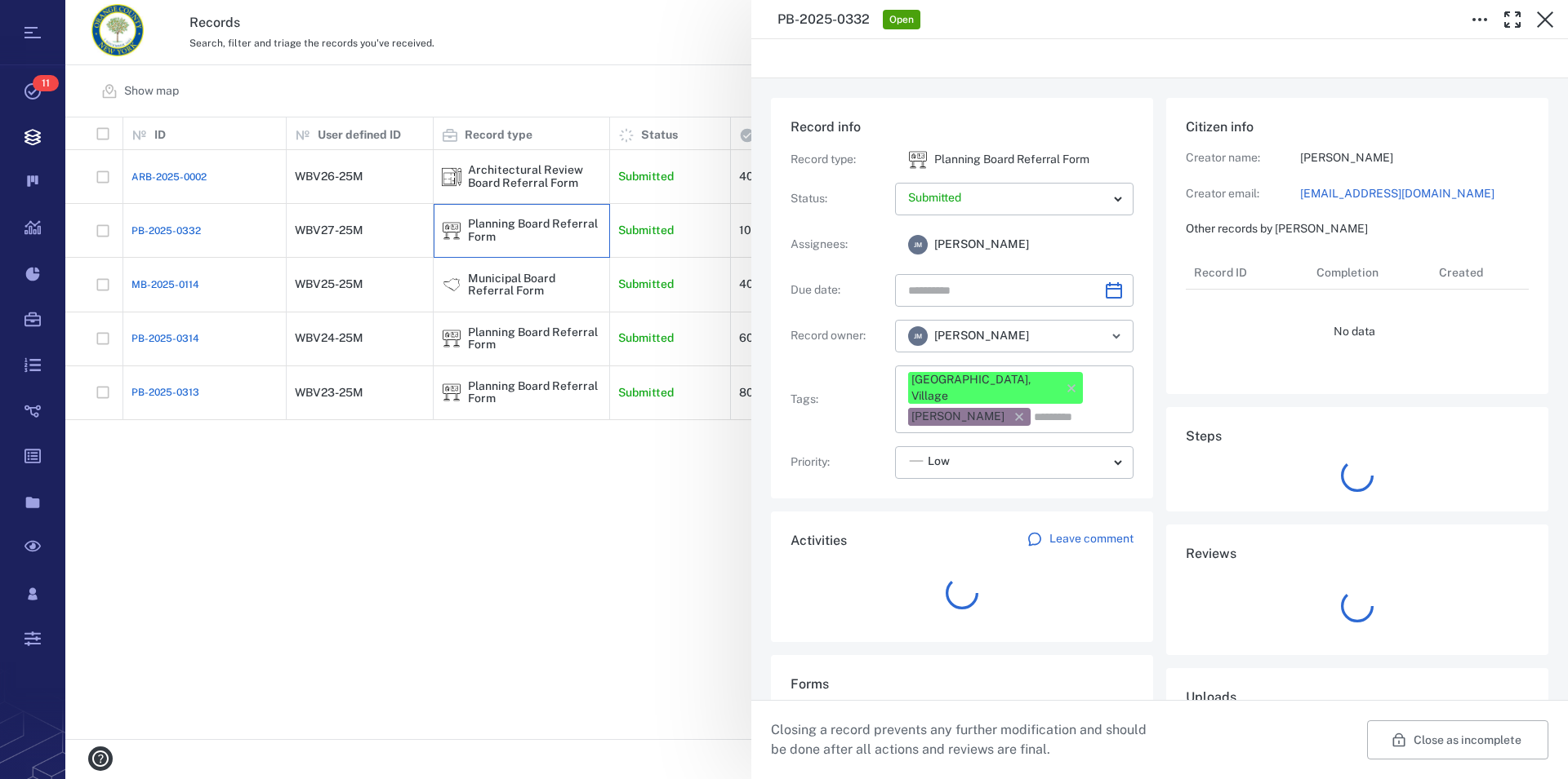
type input "**********"
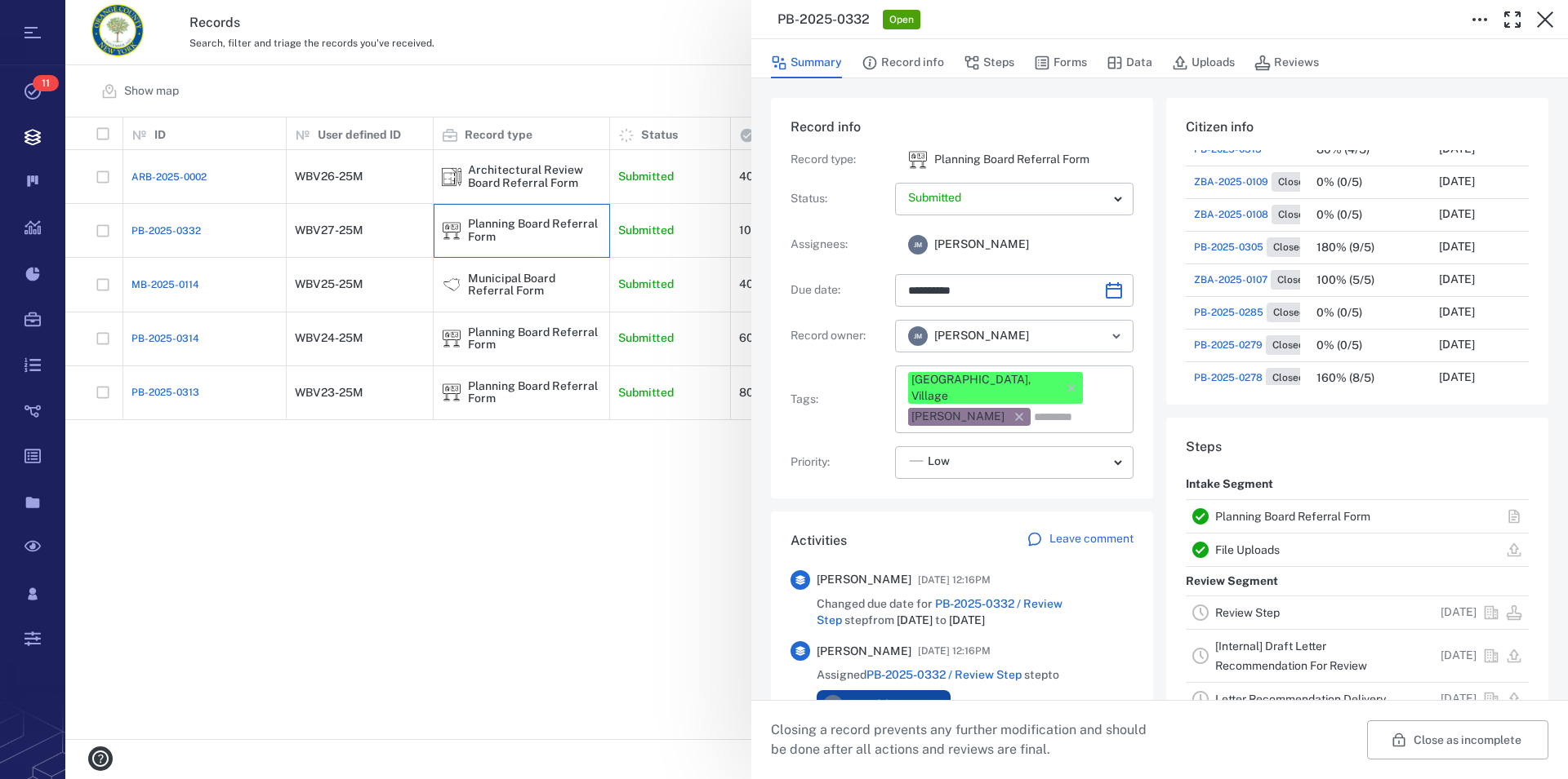
scroll to position [296, 0]
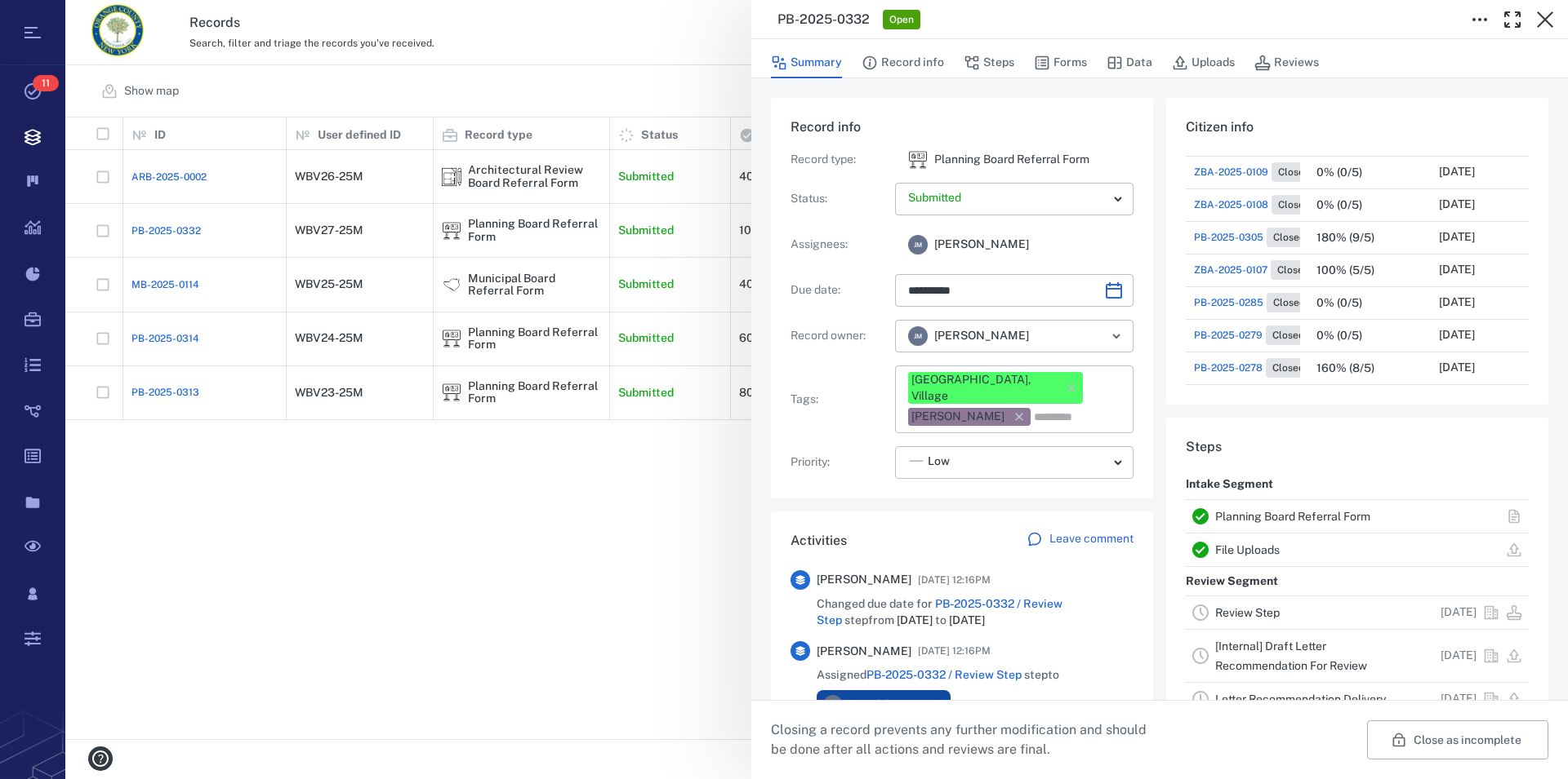
click at [1294, 511] on link "Planning Board Referral Form" at bounding box center [1293, 516] width 155 height 13
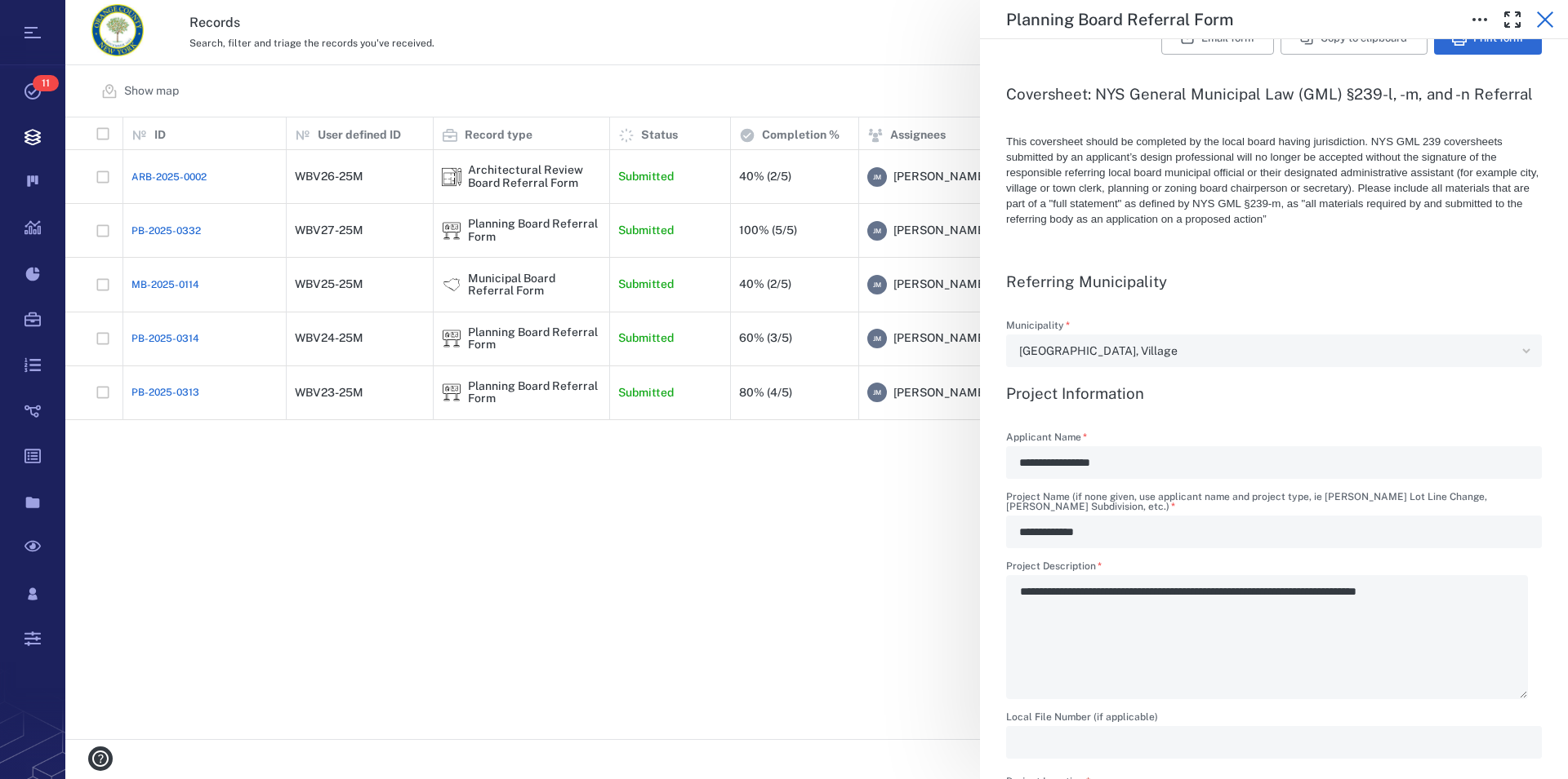
click at [1551, 15] on icon "button" at bounding box center [1545, 20] width 16 height 16
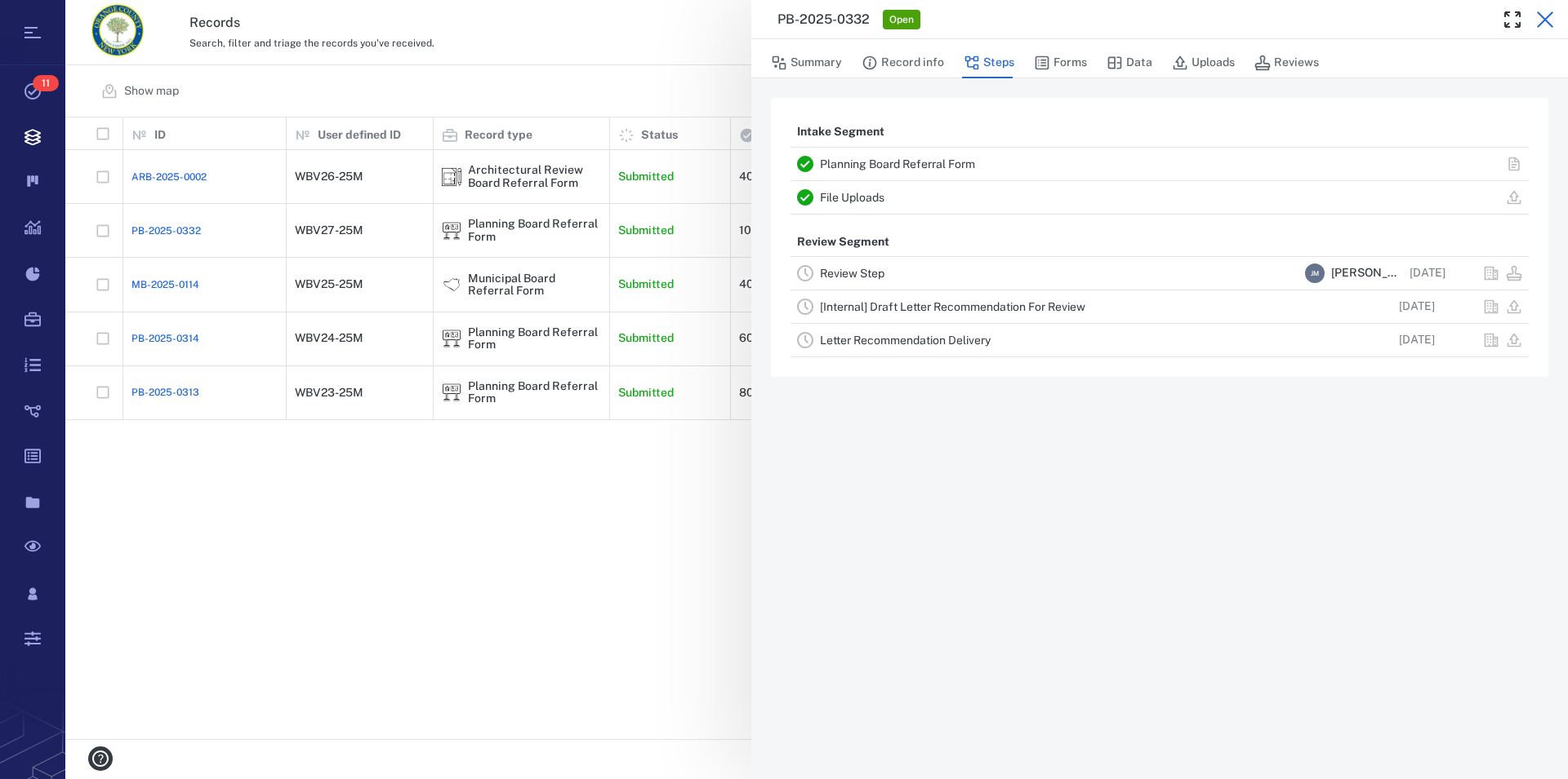
click at [1545, 13] on icon "button" at bounding box center [1545, 20] width 20 height 20
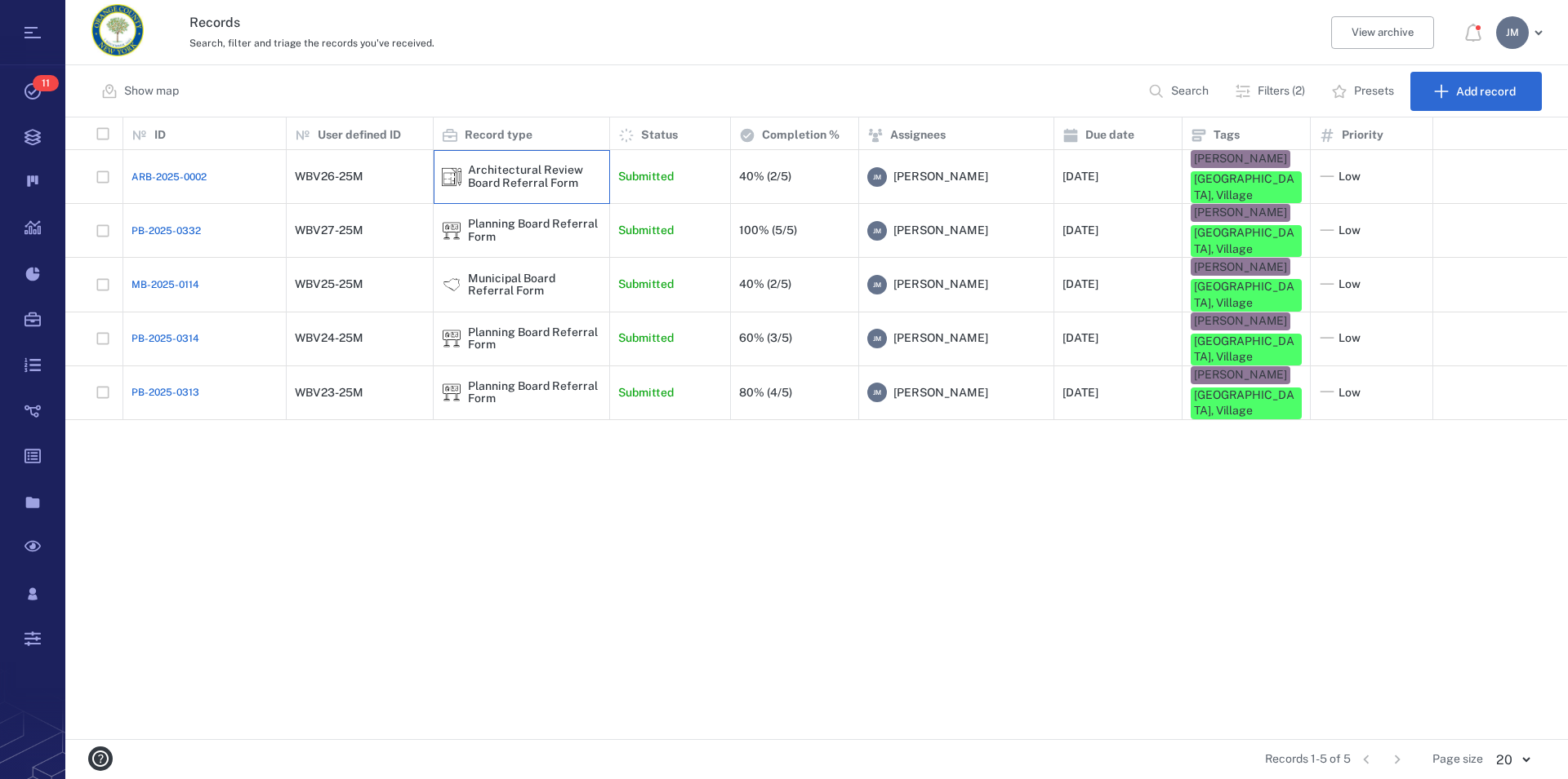
click at [542, 173] on div "Architectural Review Board Referral Form" at bounding box center [535, 176] width 133 height 26
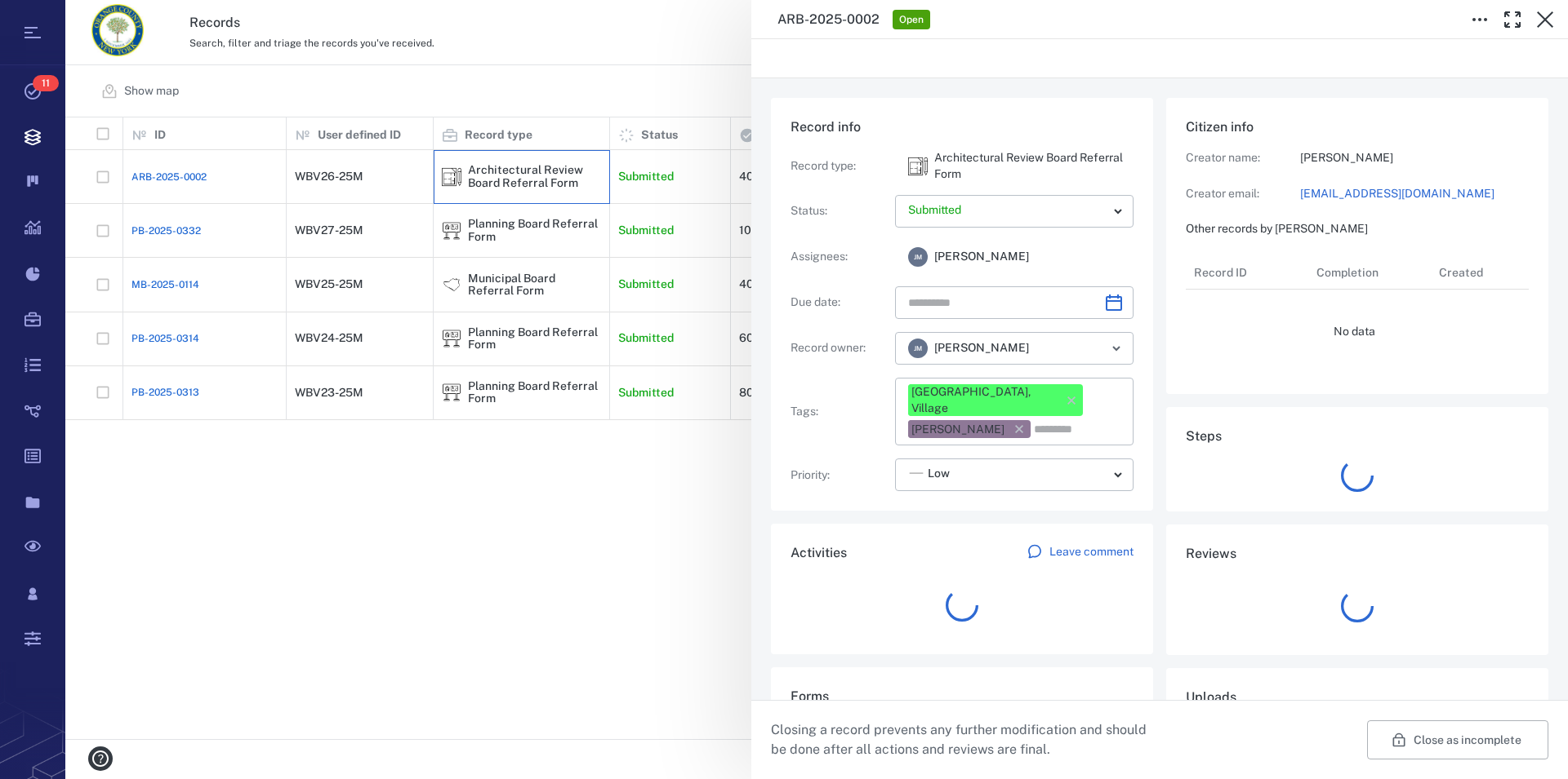
type input "**********"
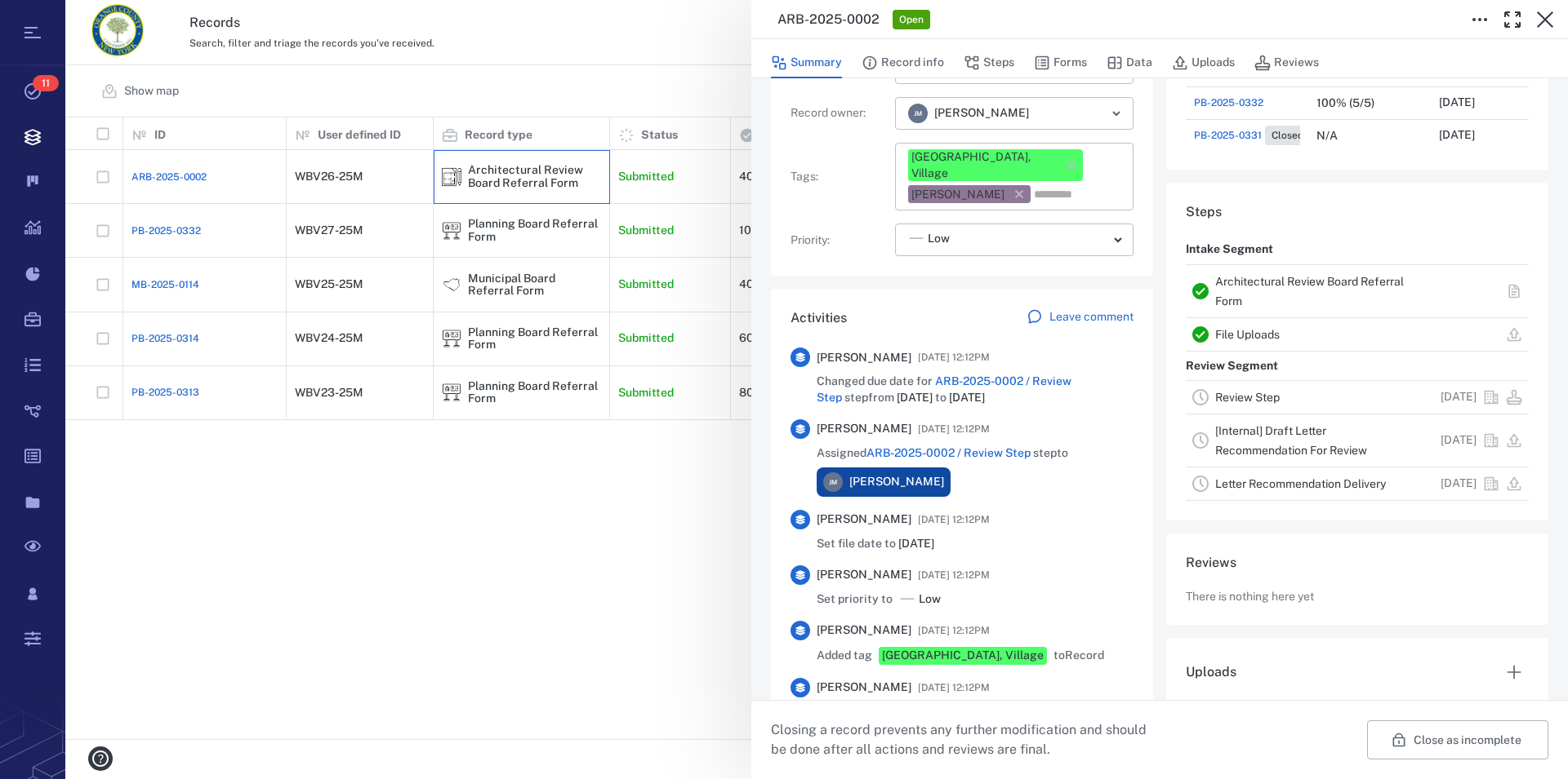
scroll to position [279, 0]
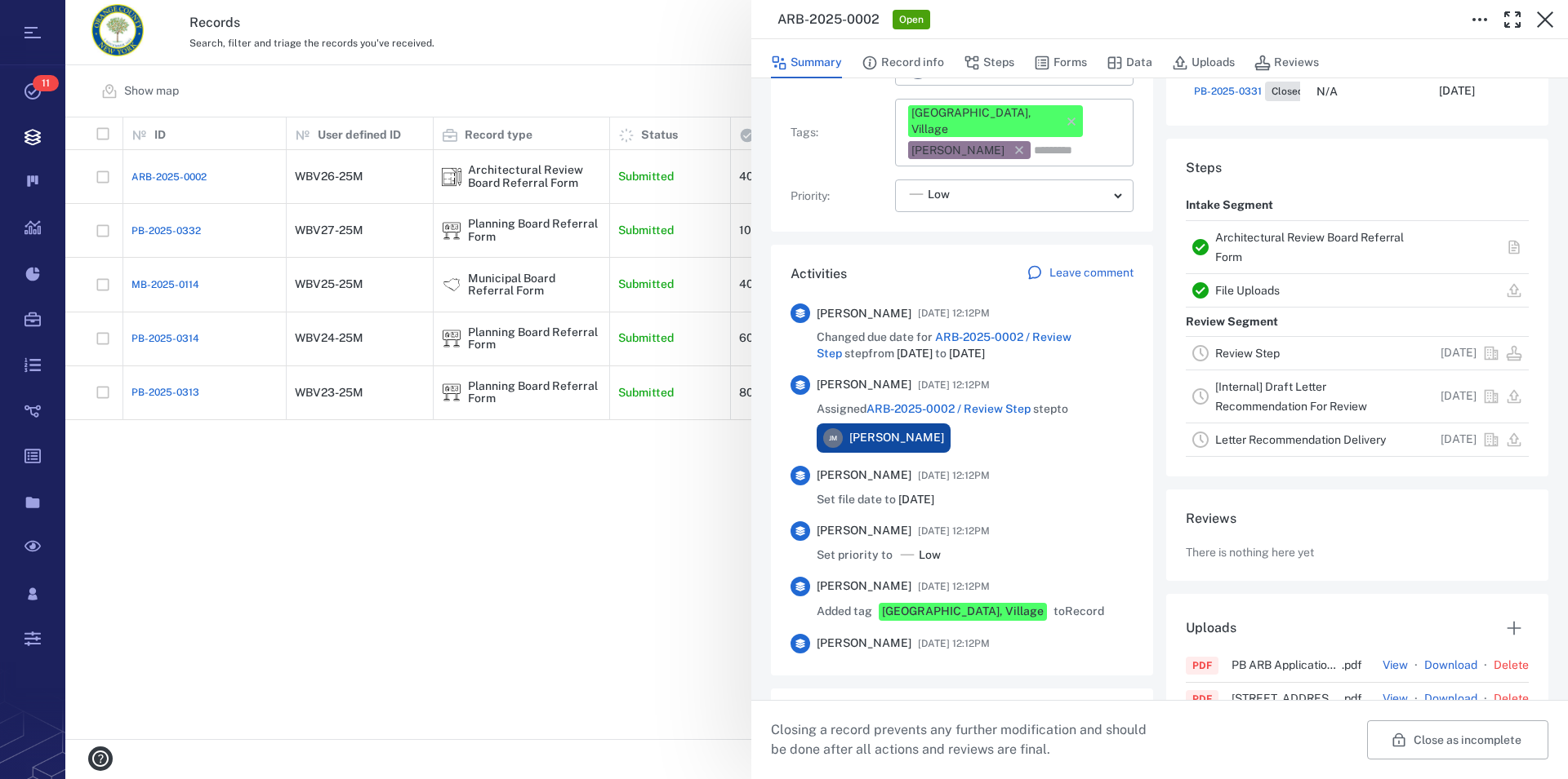
click at [1308, 237] on link "Architectural Review Board Referral Form" at bounding box center [1309, 247] width 189 height 33
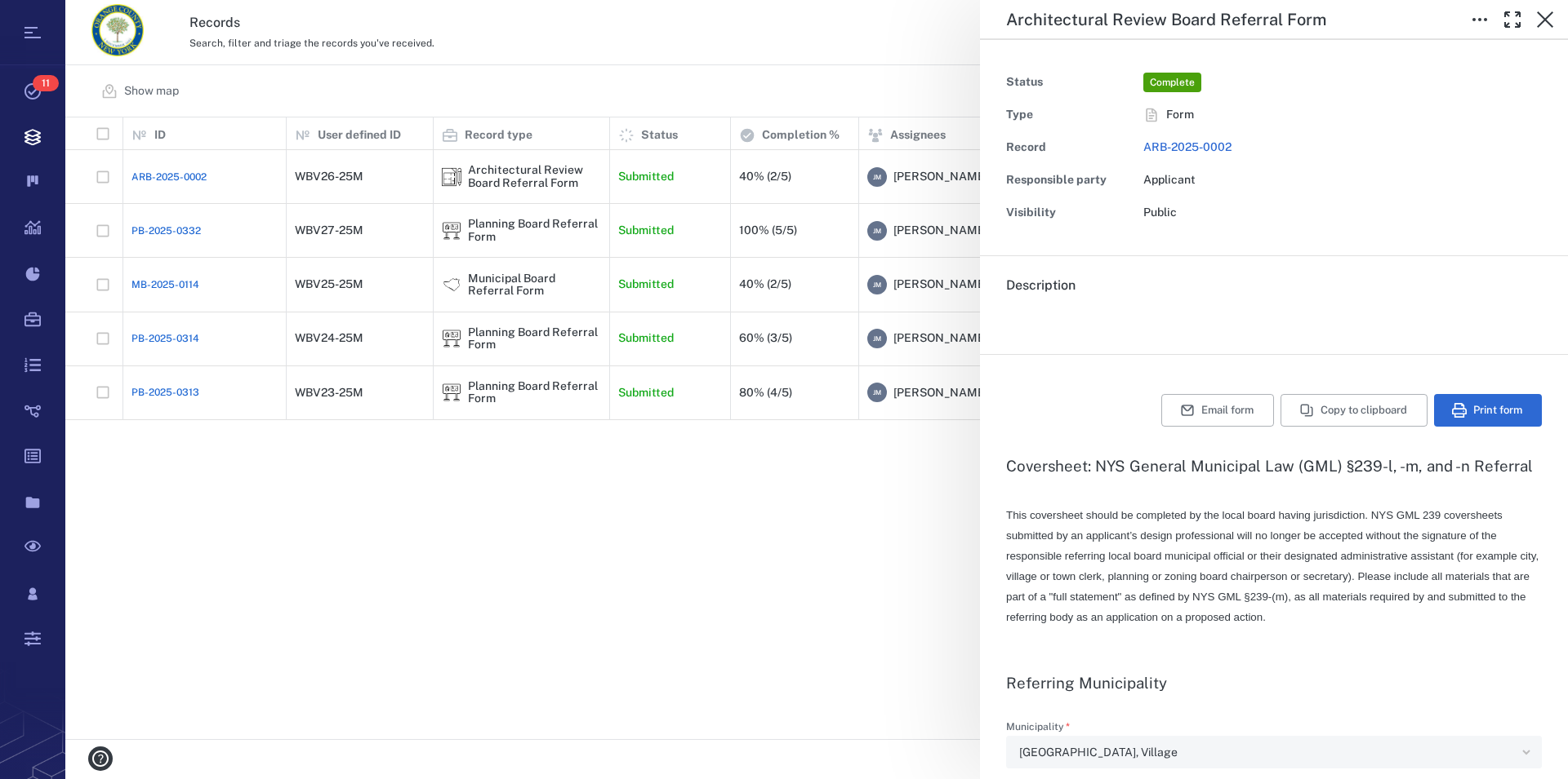
type input "**********"
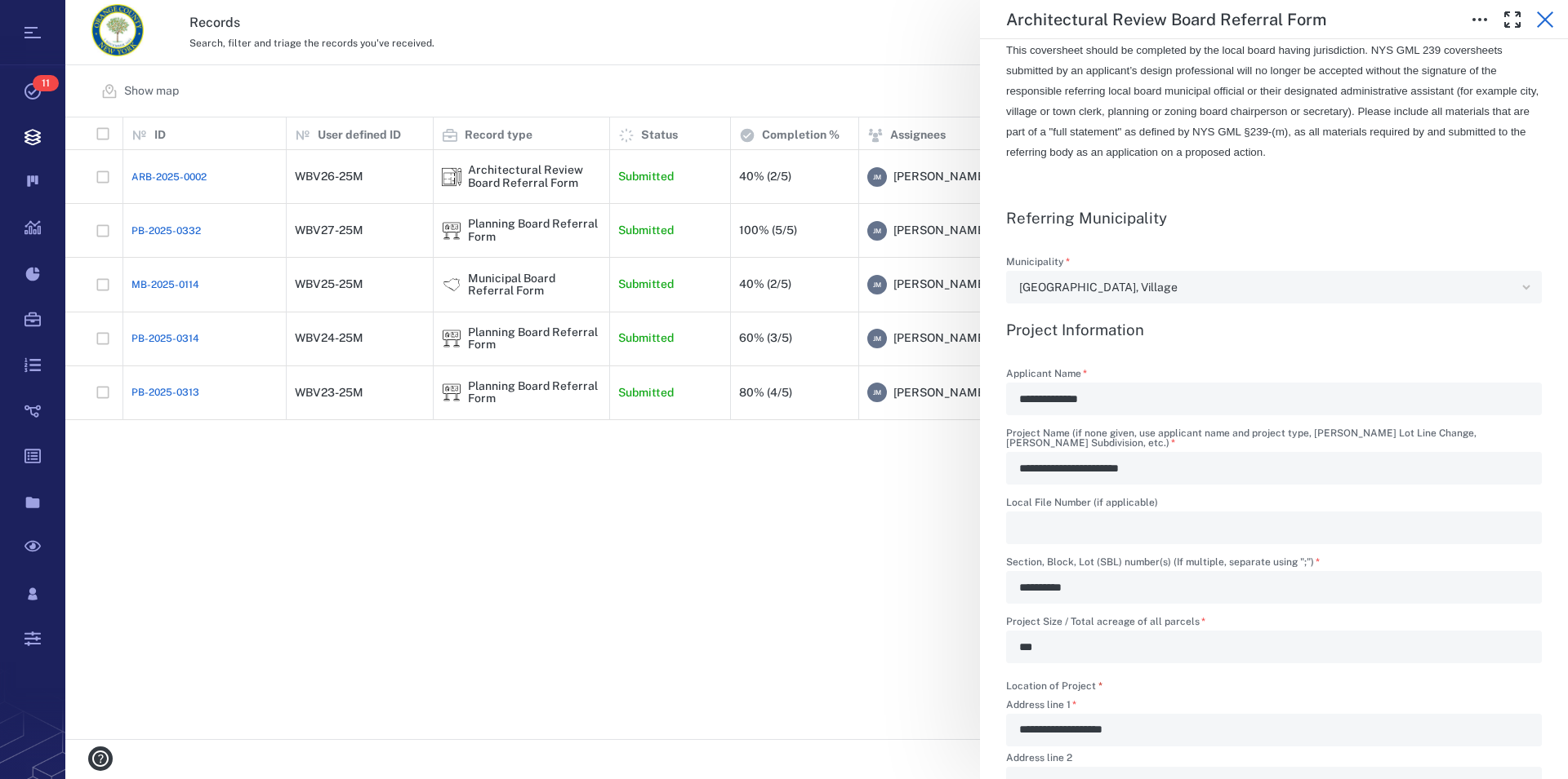
click at [1551, 22] on icon "button" at bounding box center [1545, 20] width 20 height 20
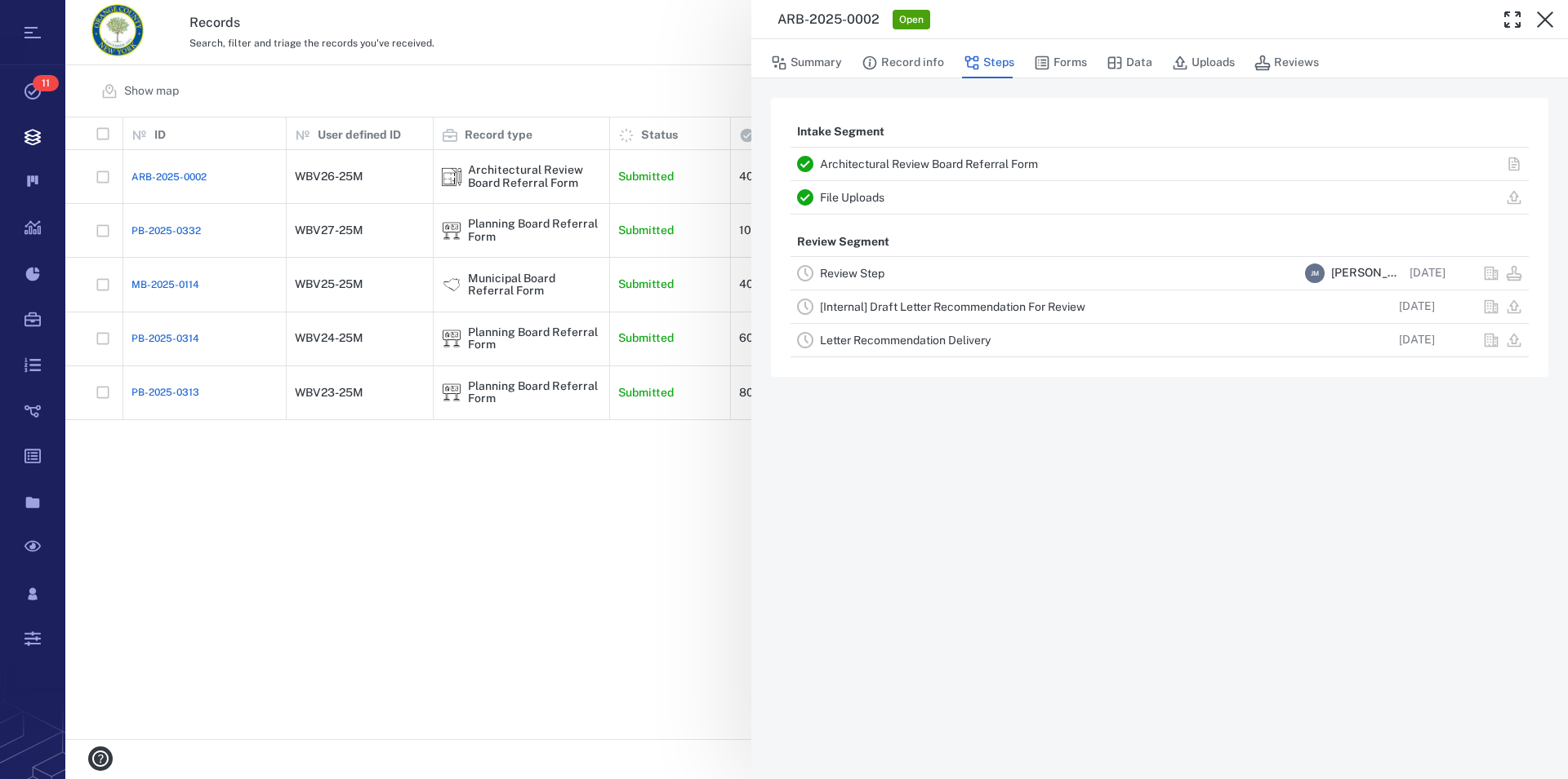
click at [1550, 22] on icon "button" at bounding box center [1545, 20] width 20 height 20
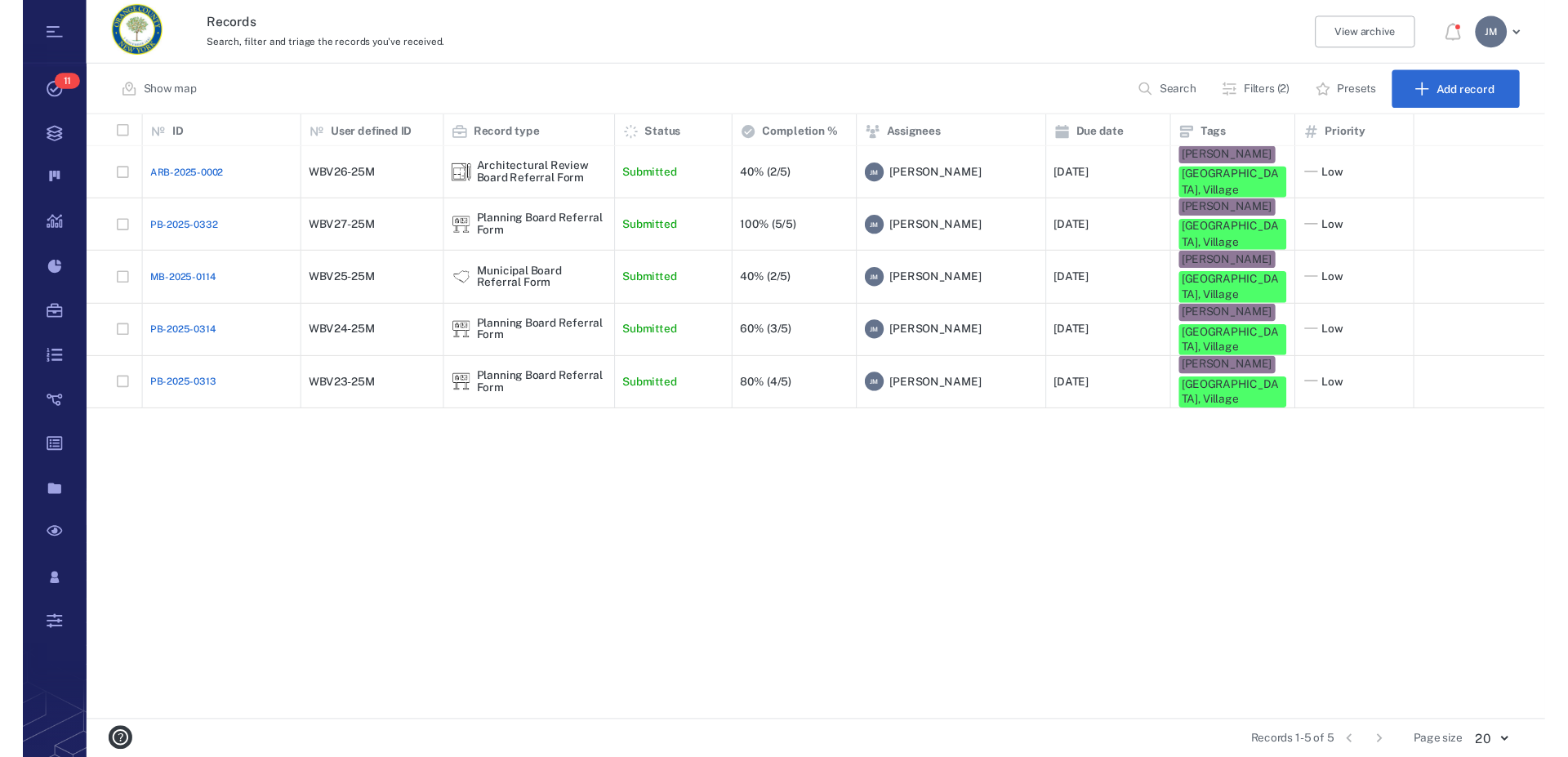
scroll to position [586, 1488]
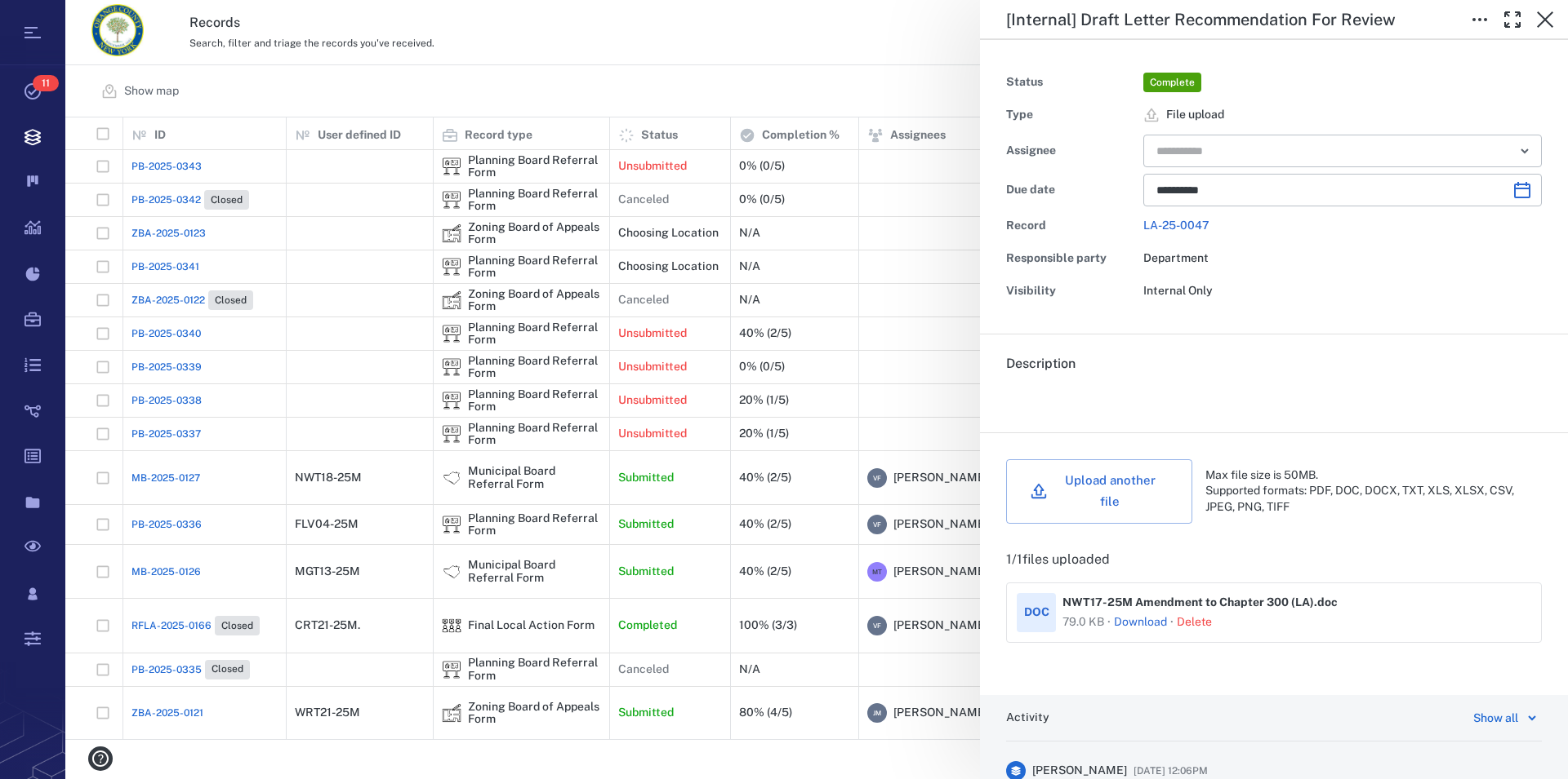
click at [1157, 614] on link "Download" at bounding box center [1140, 623] width 53 height 16
click at [1123, 614] on link "Download" at bounding box center [1141, 623] width 53 height 16
click at [1545, 17] on icon "button" at bounding box center [1545, 20] width 20 height 20
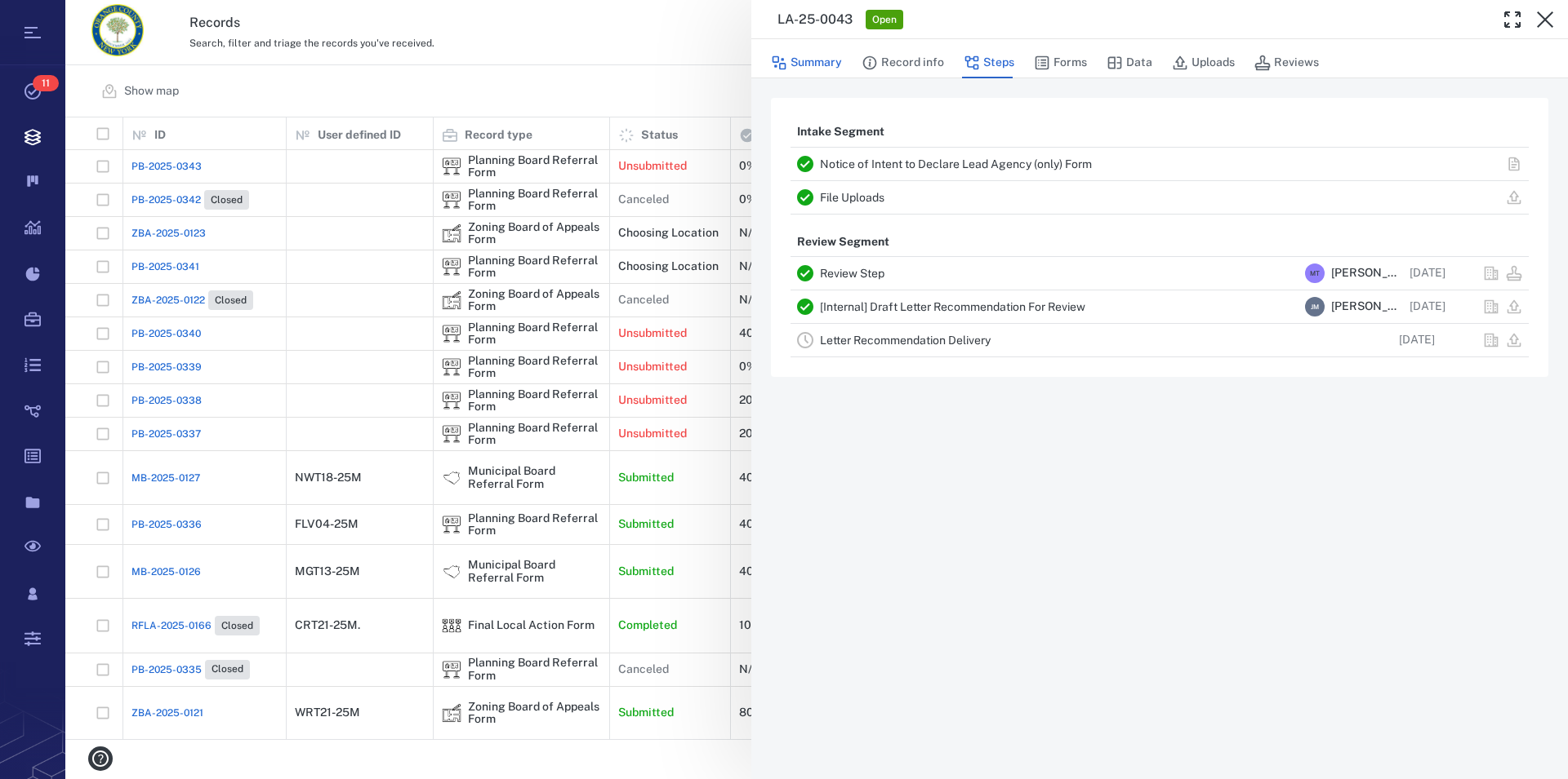
click at [814, 63] on button "Summary" at bounding box center [807, 63] width 71 height 31
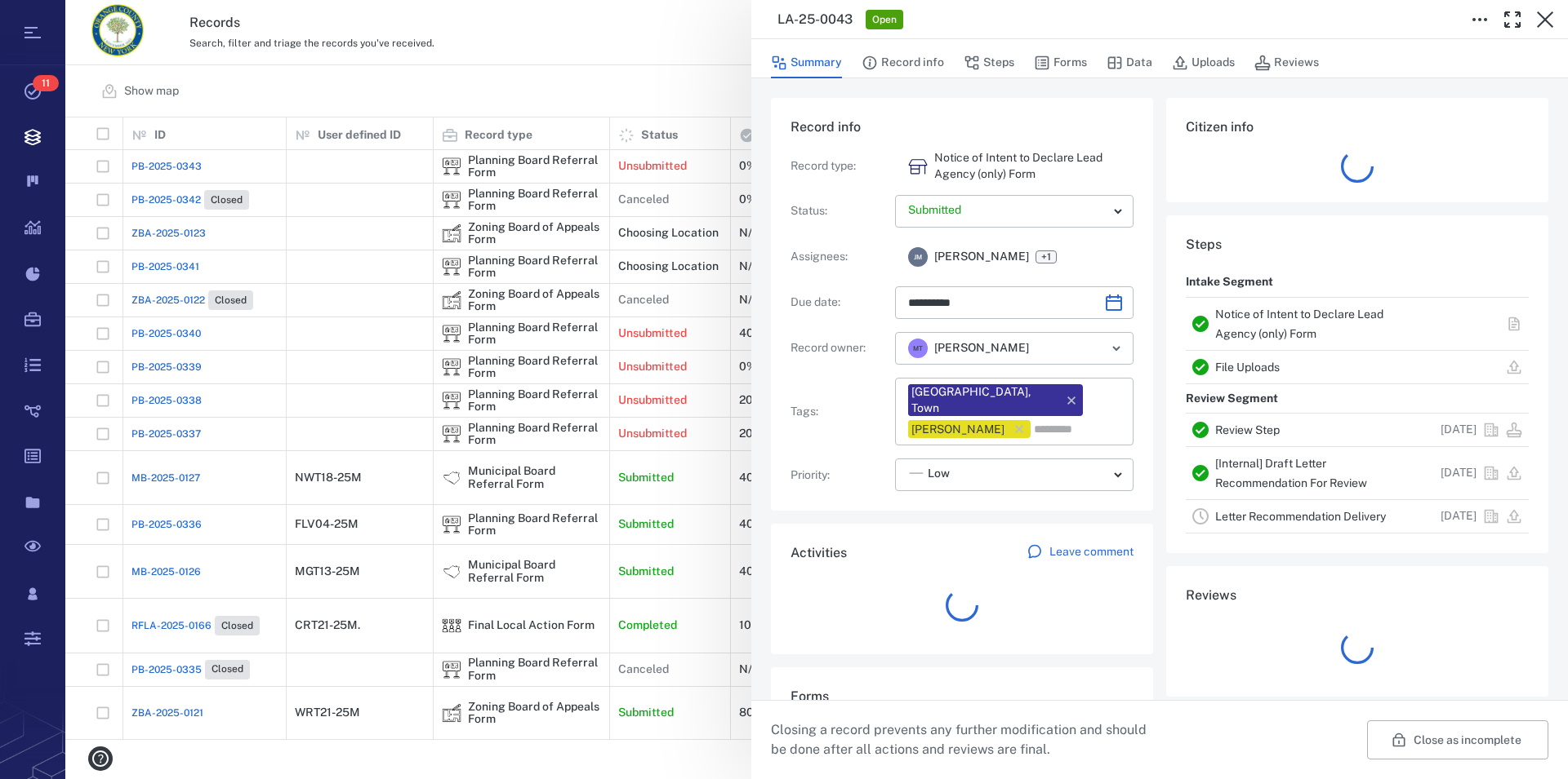
type input "**********"
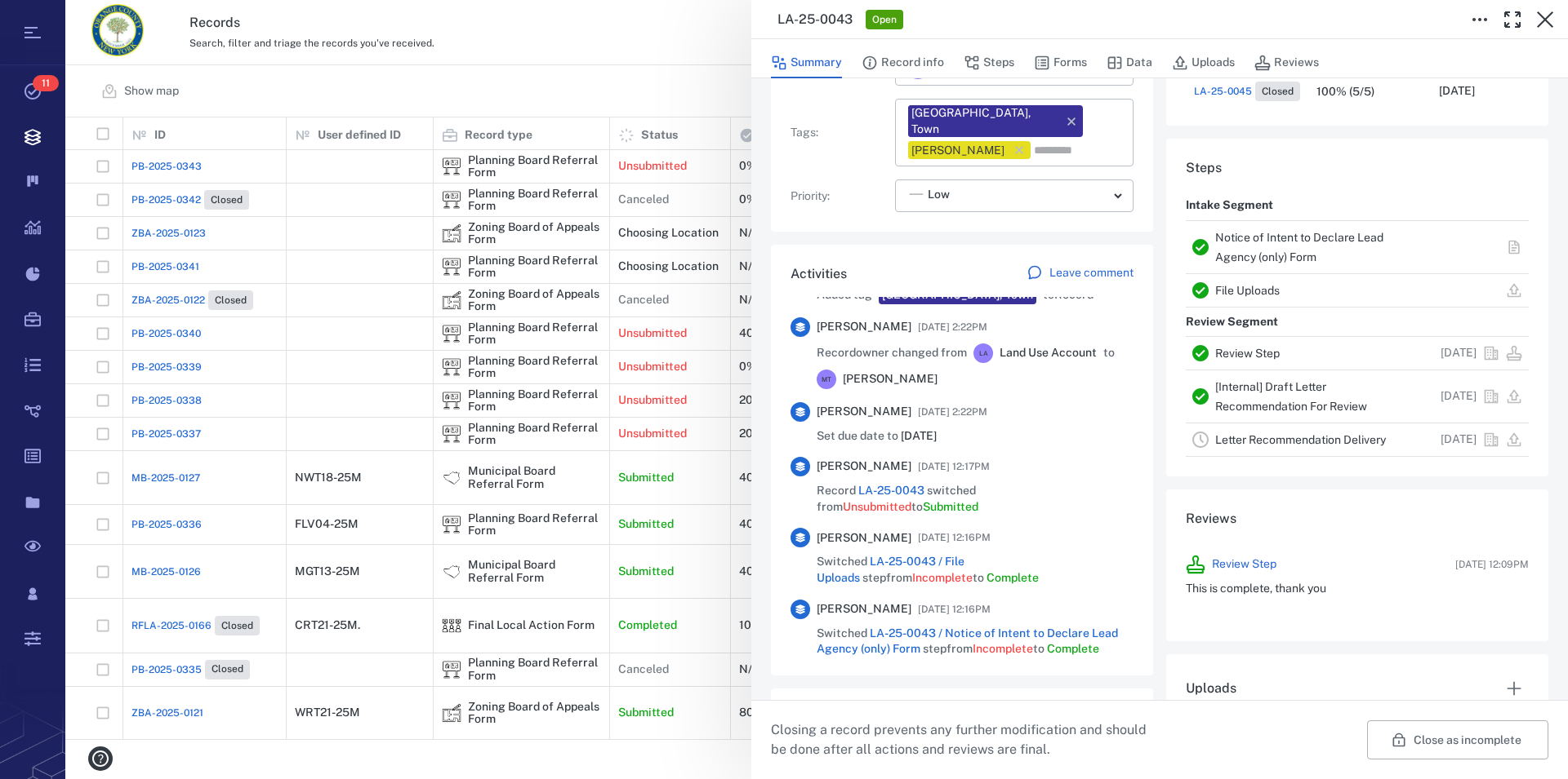
scroll to position [744, 0]
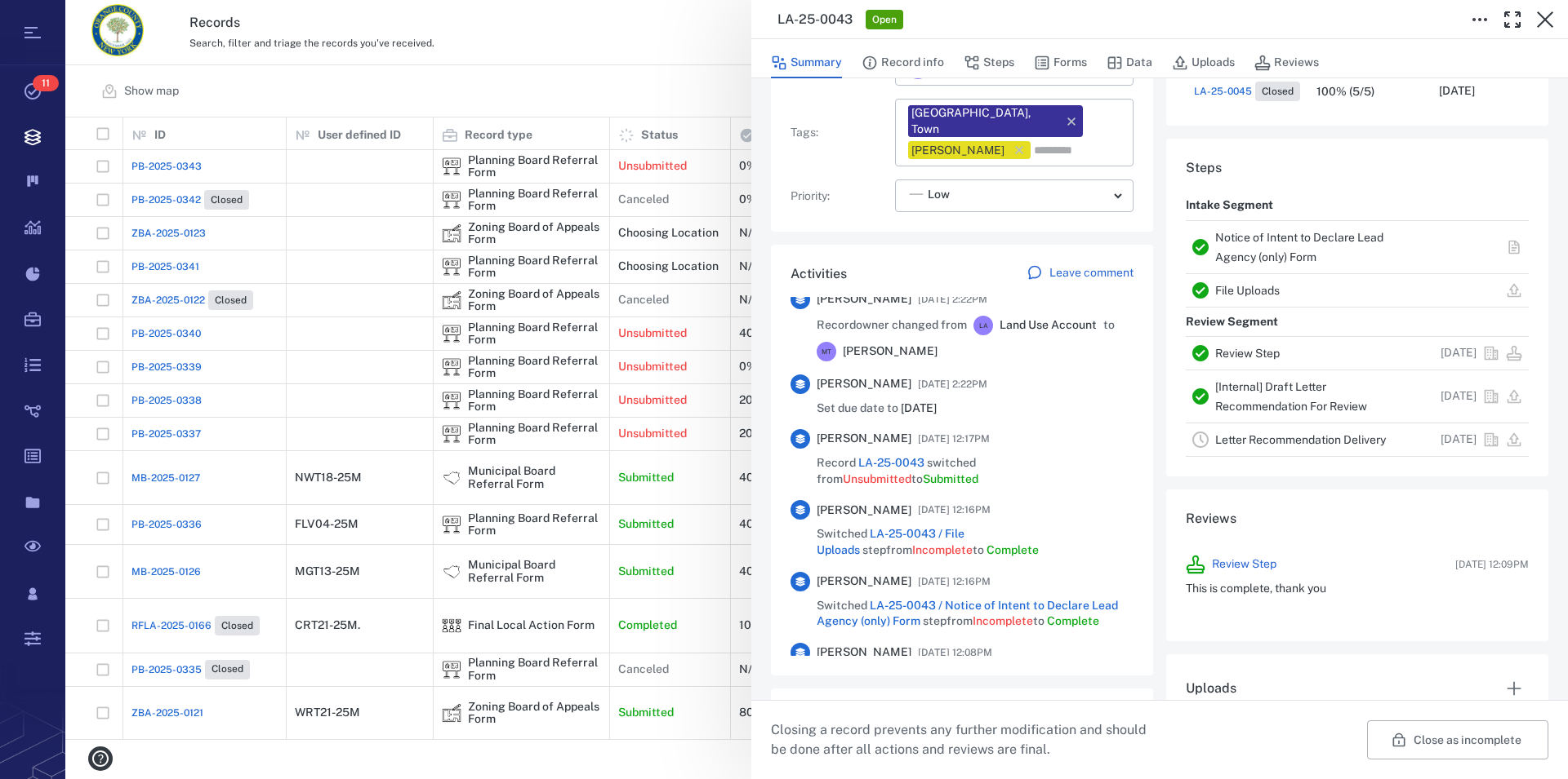
click at [1303, 408] on link "[Internal] Draft Letter Recommendation For Review" at bounding box center [1291, 397] width 152 height 33
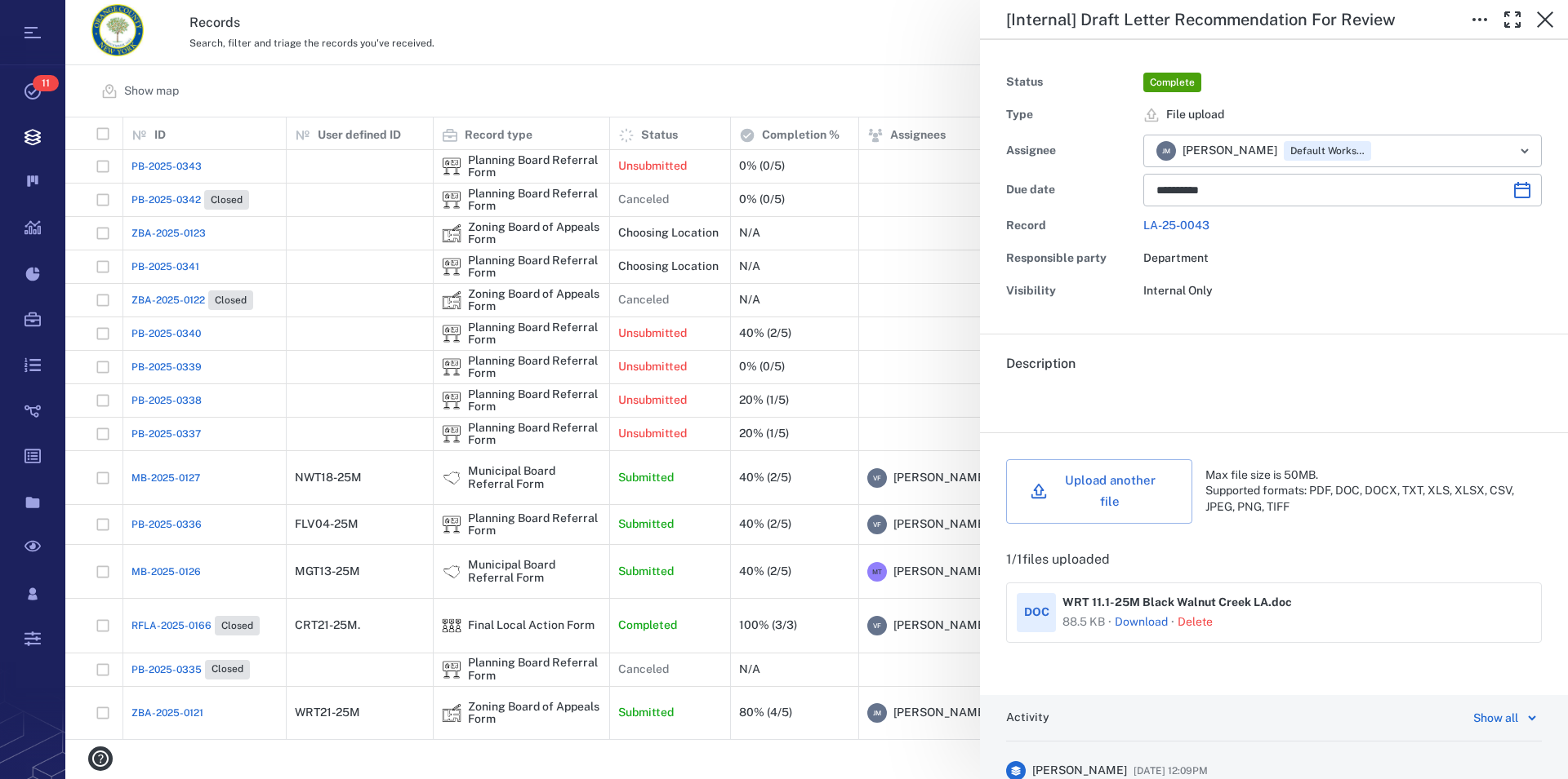
type input "**********"
click at [1122, 614] on link "Download" at bounding box center [1141, 623] width 53 height 16
click at [1152, 614] on link "Download" at bounding box center [1138, 623] width 53 height 16
